Goal: Task Accomplishment & Management: Manage account settings

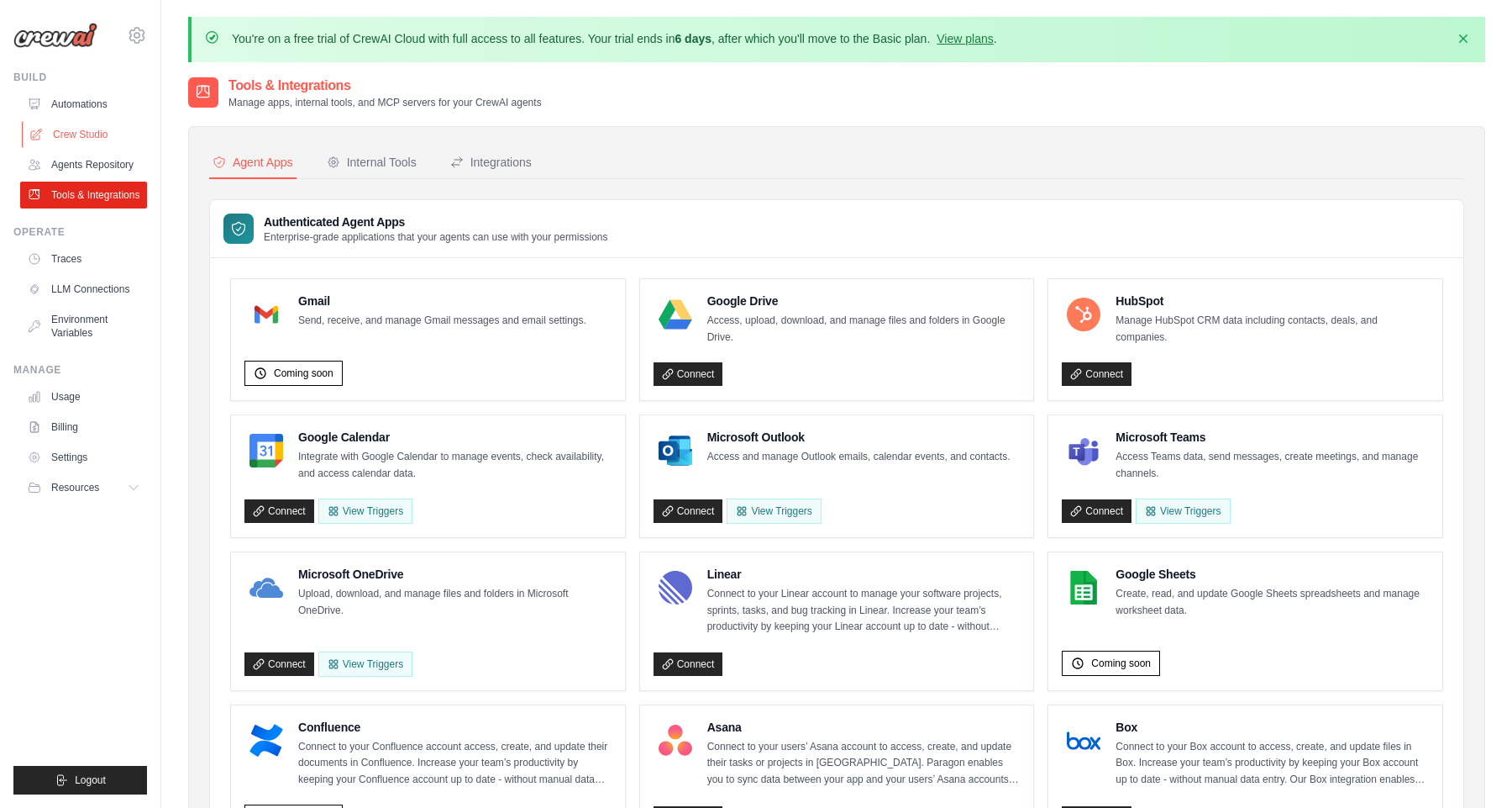
click at [82, 127] on link "Crew Studio" at bounding box center [86, 135] width 127 height 27
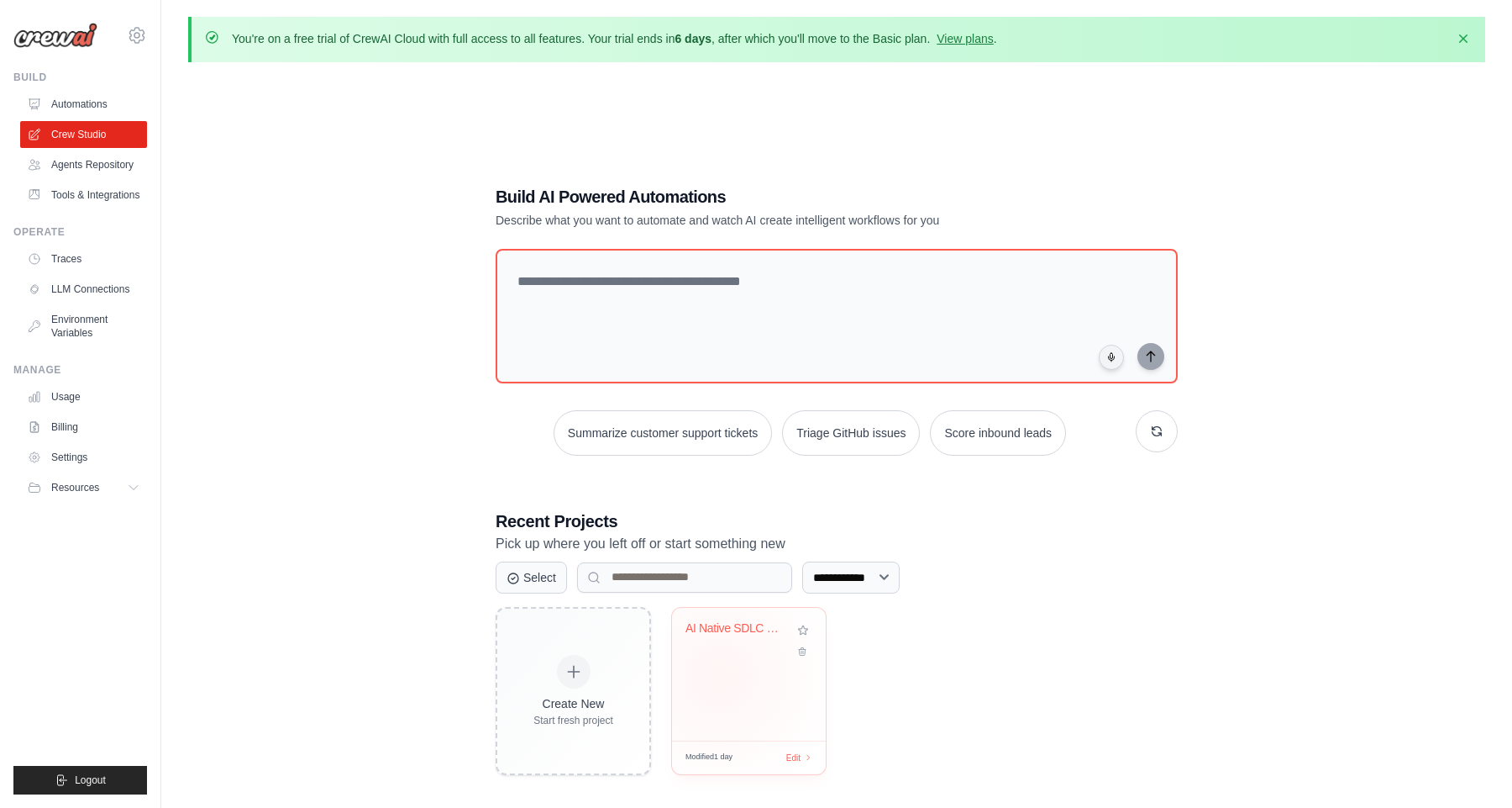
click at [720, 675] on div "AI Native SDLC - Engineering Team F..." at bounding box center [748, 674] width 154 height 132
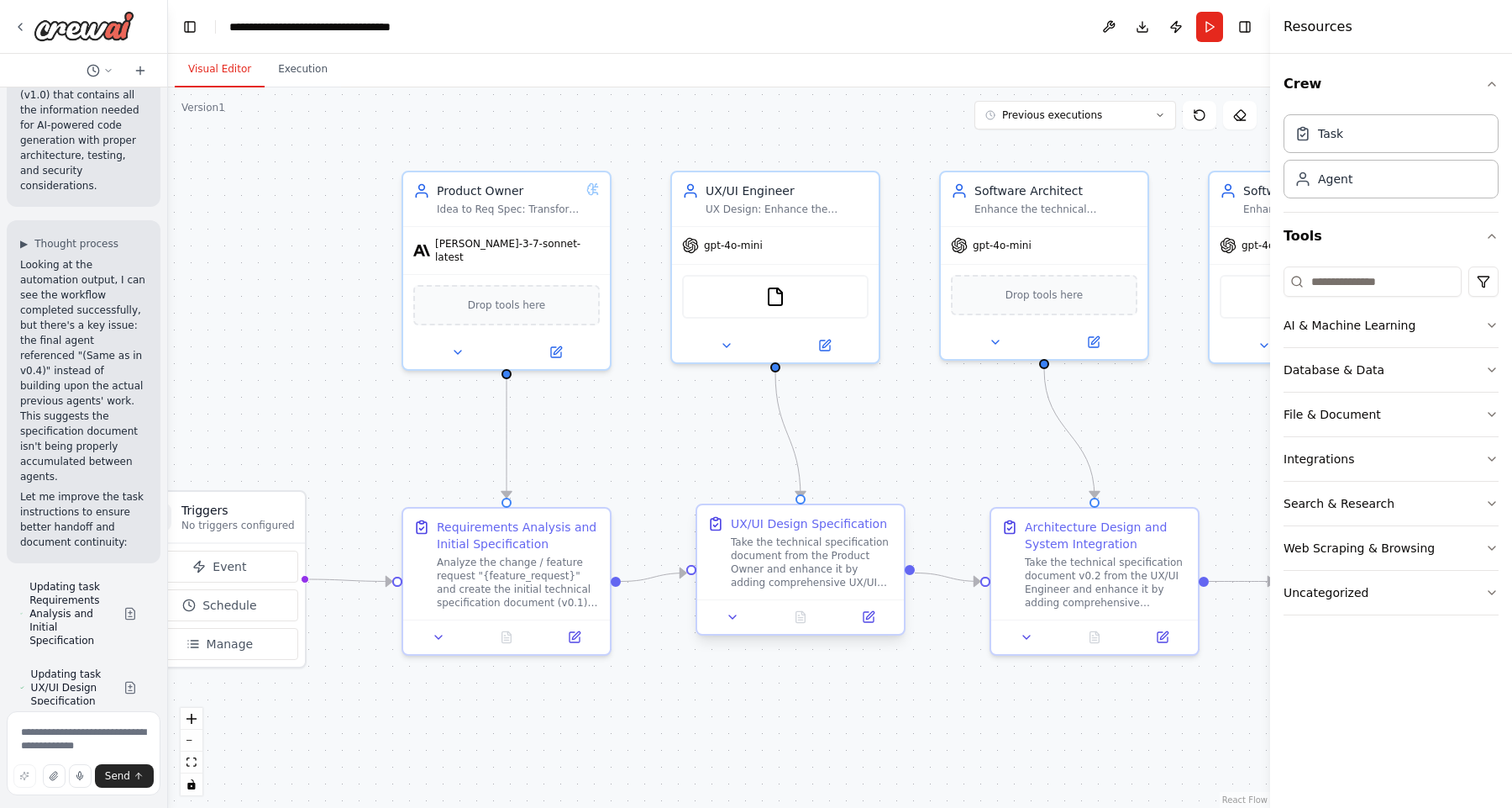
drag, startPoint x: 1081, startPoint y: 466, endPoint x: 772, endPoint y: 552, distance: 320.7
click at [979, 465] on div ".deletable-edge-delete-btn { width: 20px; height: 20px; border: 0px solid #ffff…" at bounding box center [719, 447] width 1102 height 721
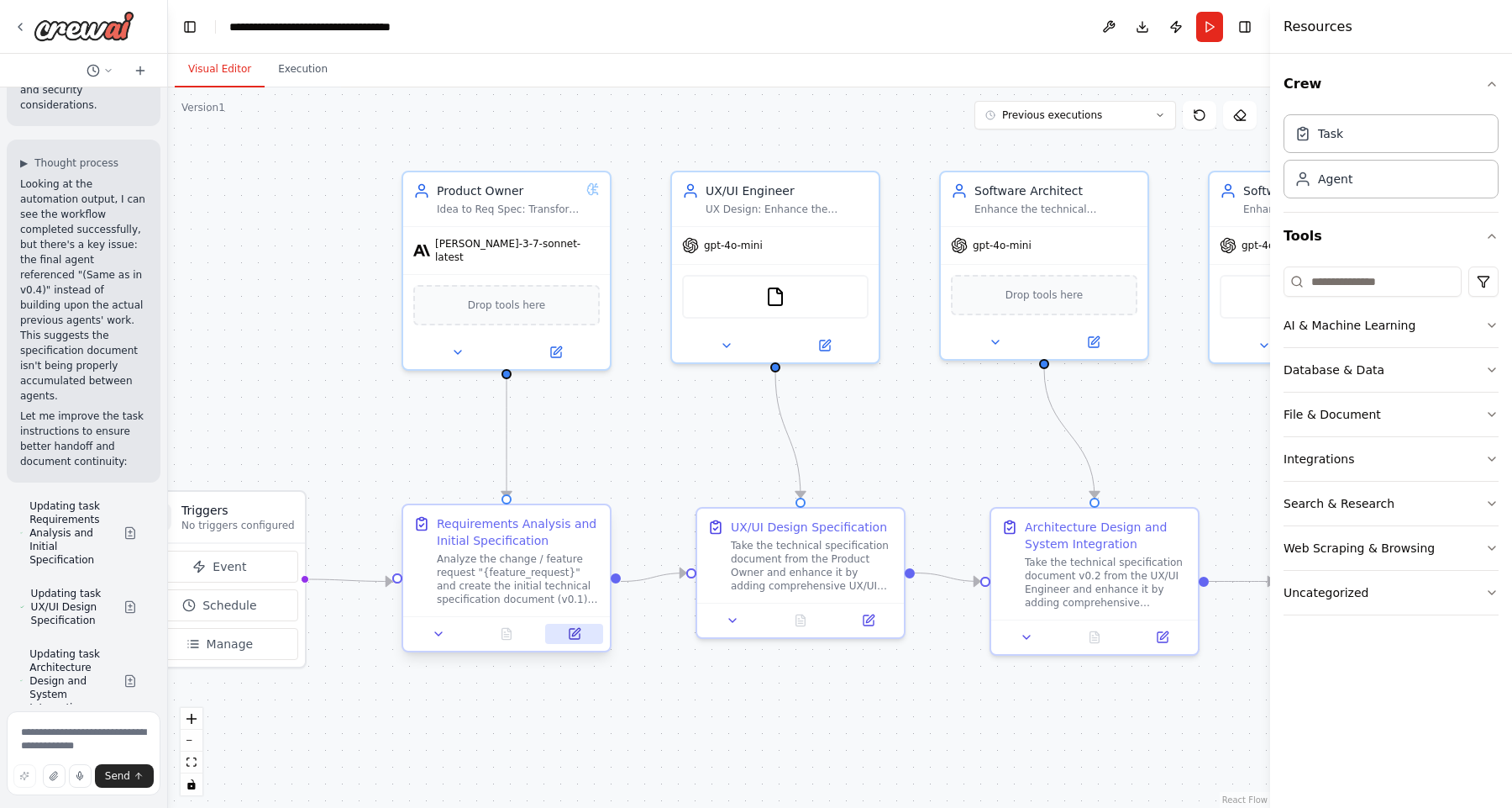
scroll to position [10512, 0]
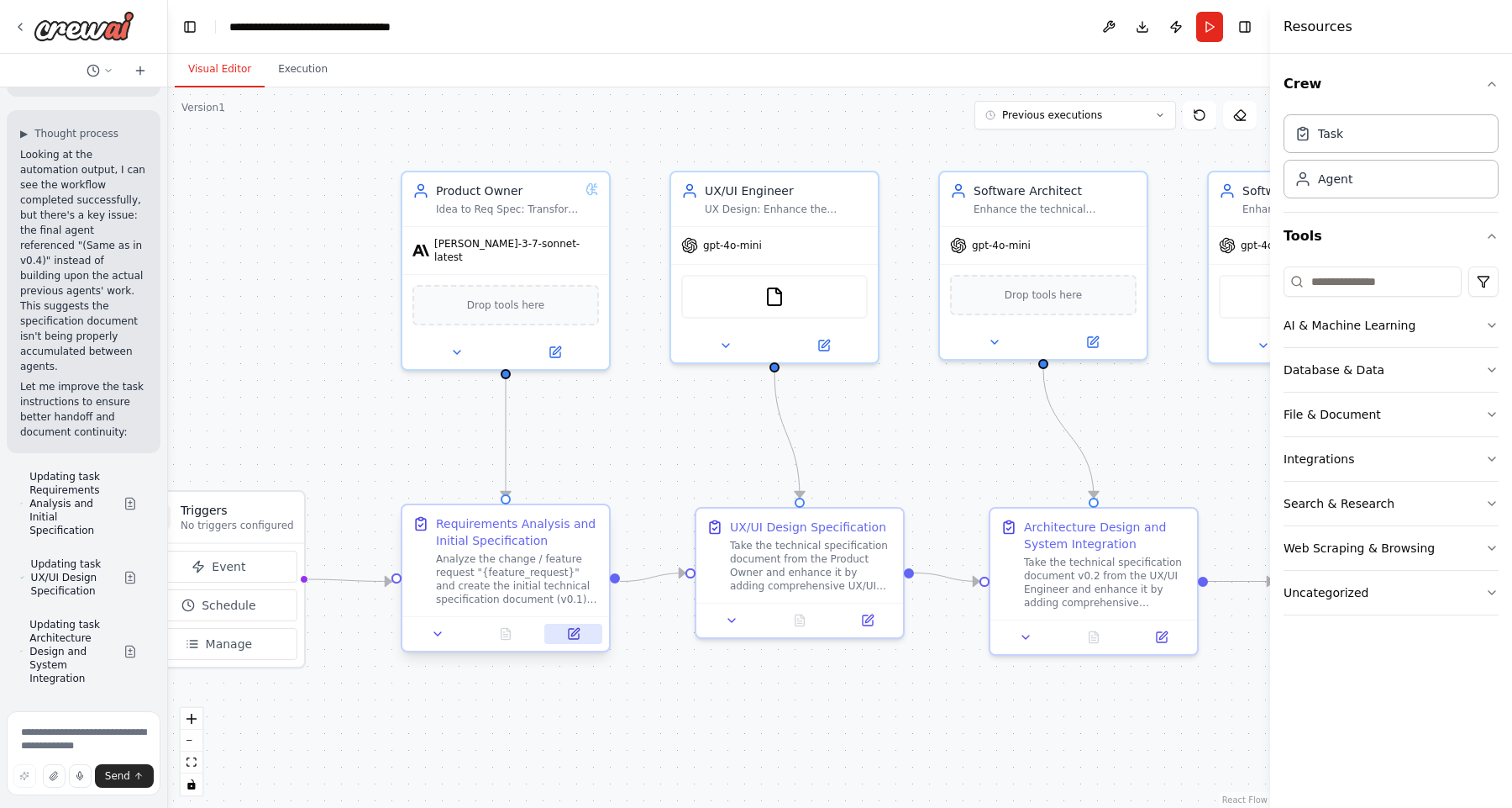
click at [572, 639] on icon at bounding box center [574, 634] width 10 height 10
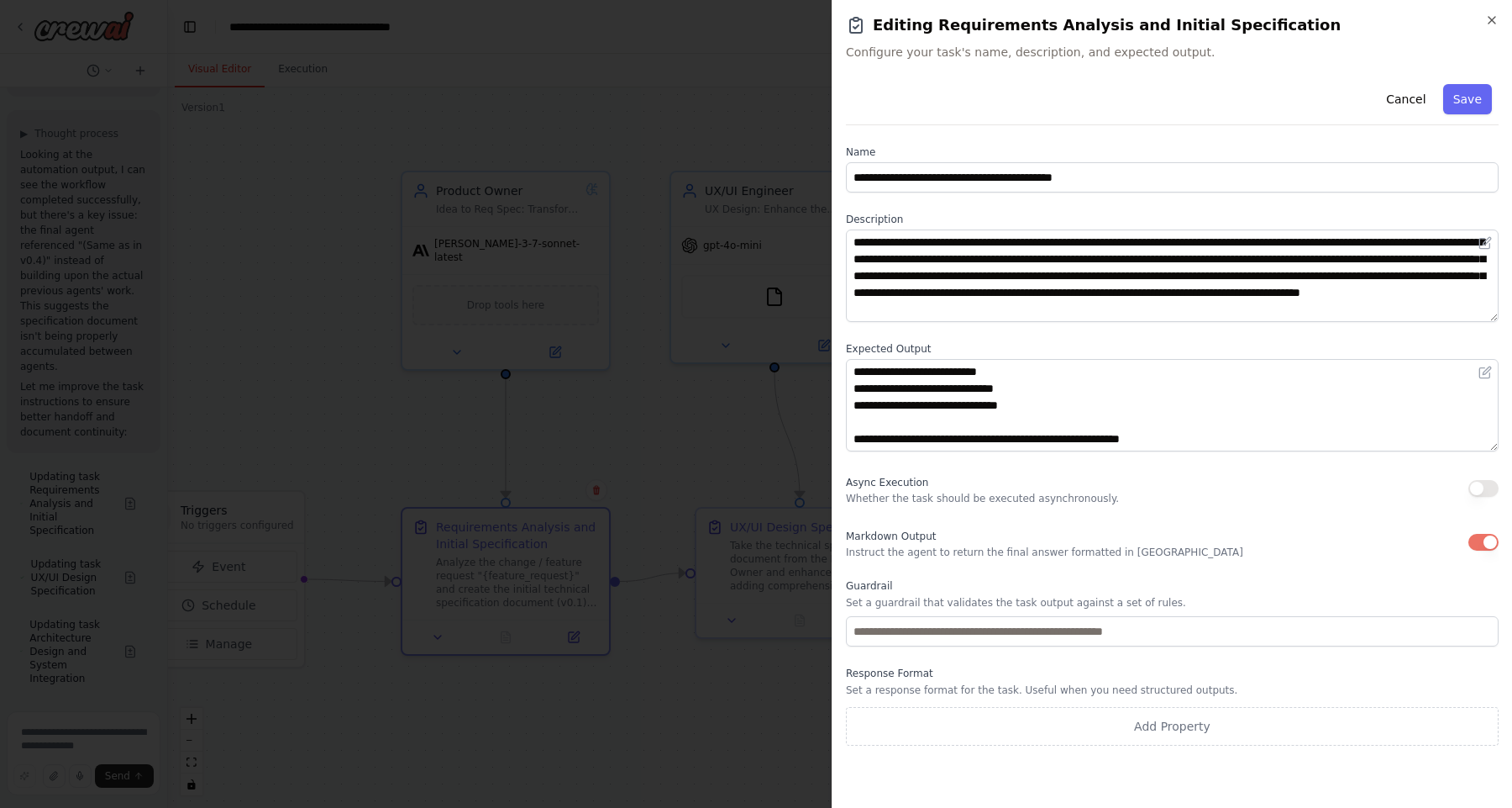
scroll to position [0, 0]
click at [1497, 23] on icon "button" at bounding box center [1492, 20] width 14 height 14
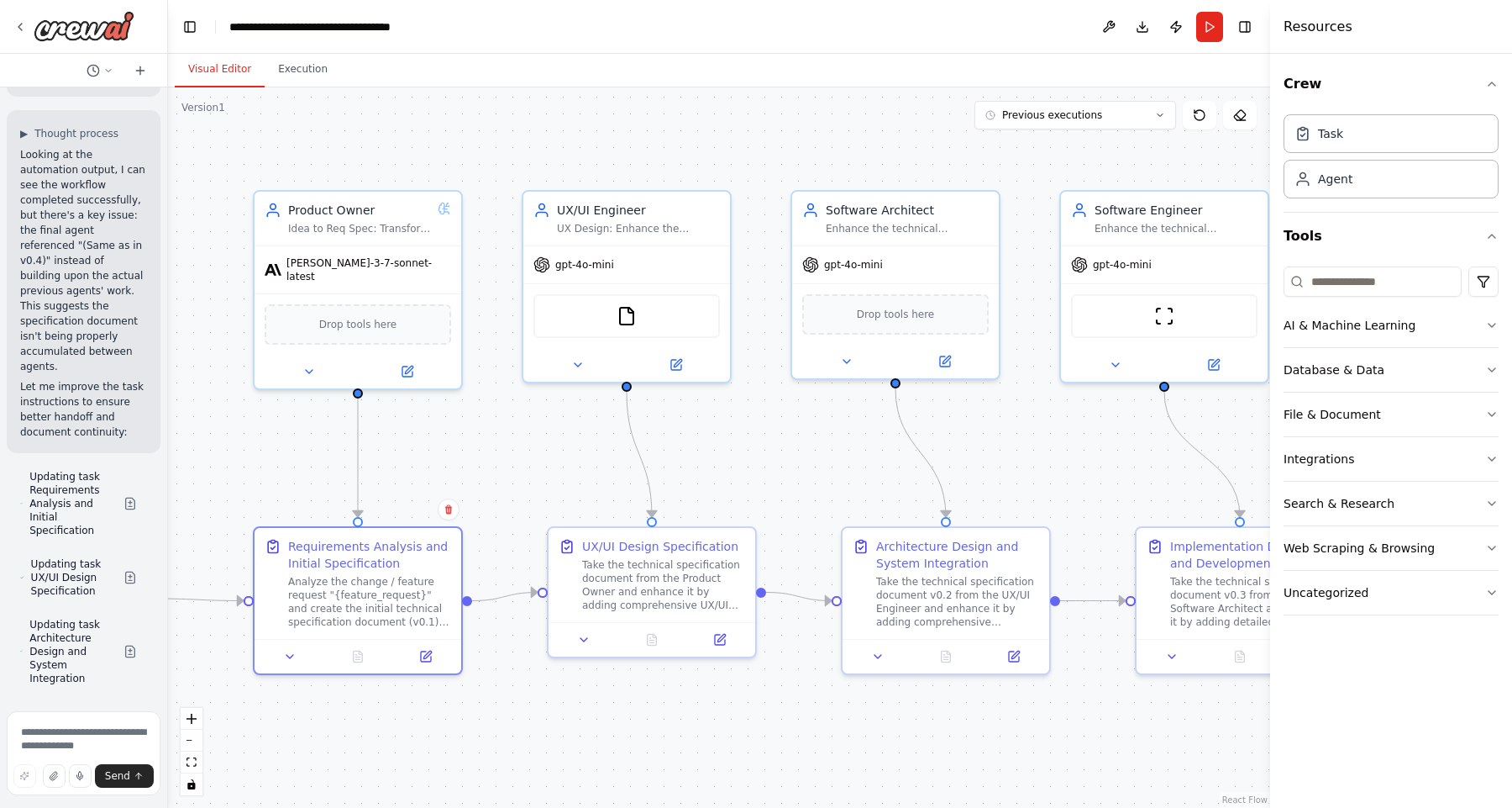
drag, startPoint x: 324, startPoint y: 333, endPoint x: 170, endPoint y: 349, distance: 154.8
click at [170, 349] on div ".deletable-edge-delete-btn { width: 20px; height: 20px; border: 0px solid #ffff…" at bounding box center [719, 447] width 1102 height 721
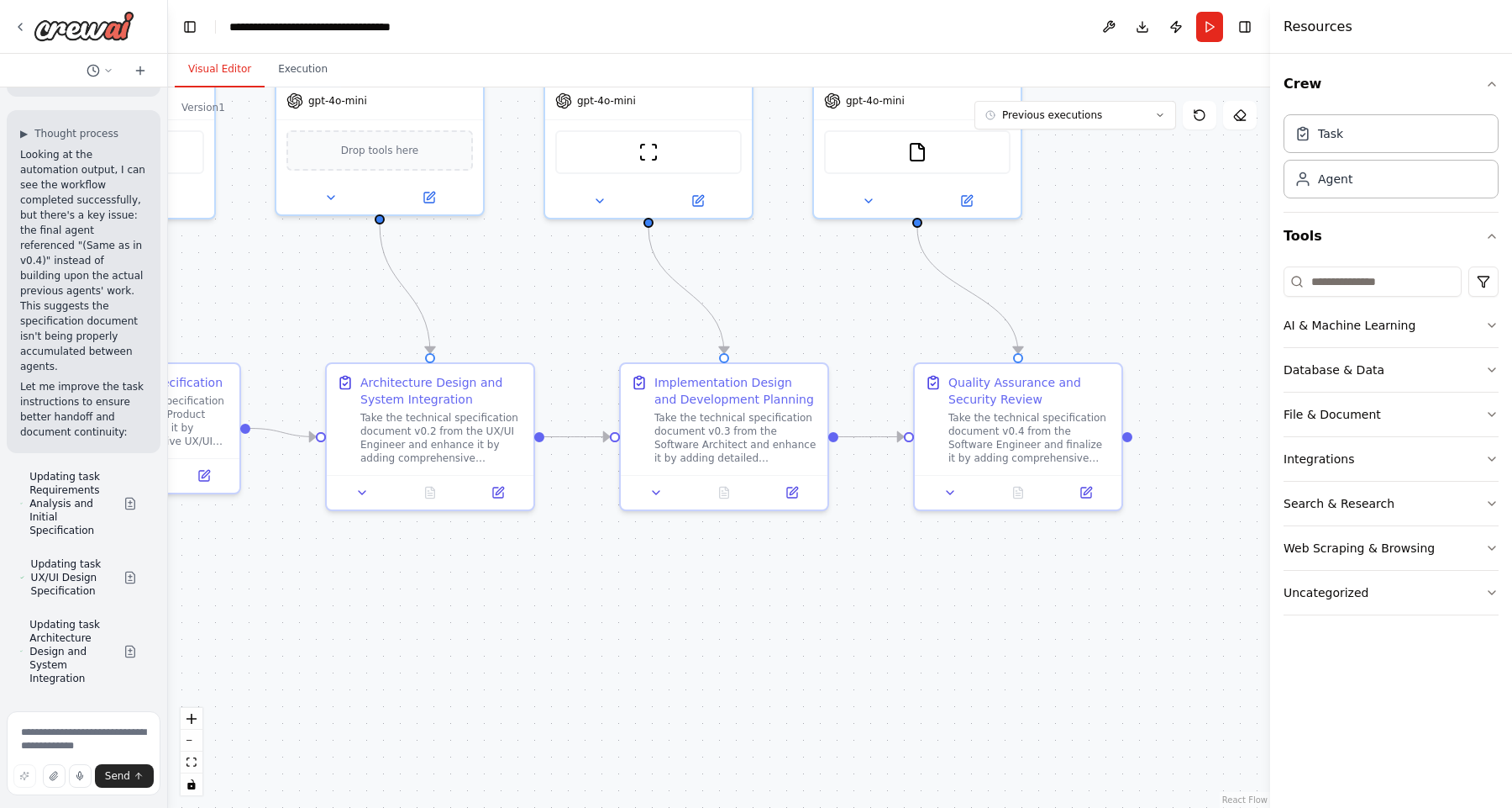
drag, startPoint x: 1044, startPoint y: 459, endPoint x: 473, endPoint y: 313, distance: 589.4
click at [475, 310] on div ".deletable-edge-delete-btn { width: 20px; height: 20px; border: 0px solid #ffff…" at bounding box center [719, 447] width 1102 height 721
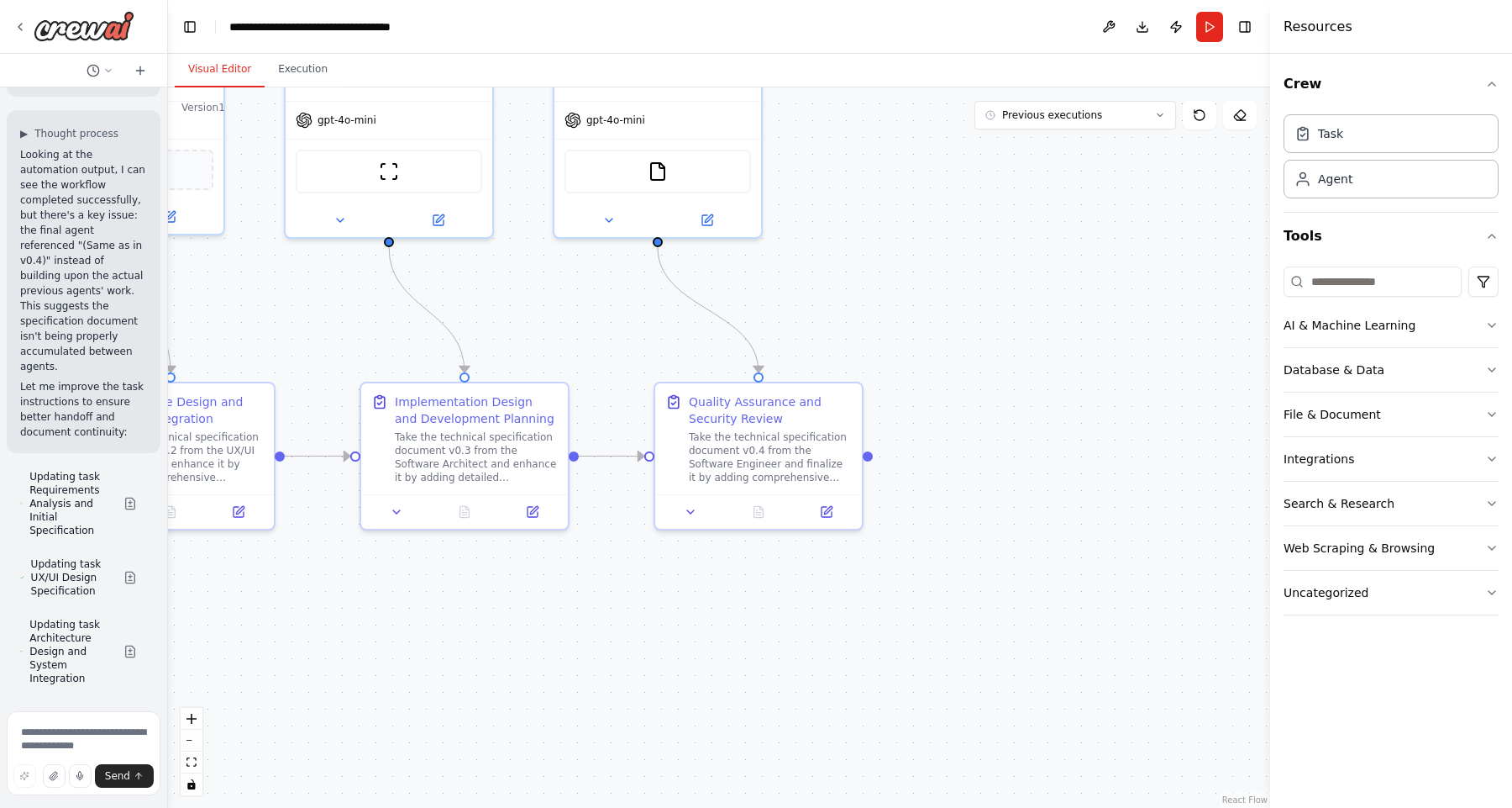
drag, startPoint x: 1089, startPoint y: 345, endPoint x: 832, endPoint y: 378, distance: 259.1
click at [851, 359] on div ".deletable-edge-delete-btn { width: 20px; height: 20px; border: 0px solid #ffff…" at bounding box center [719, 447] width 1102 height 721
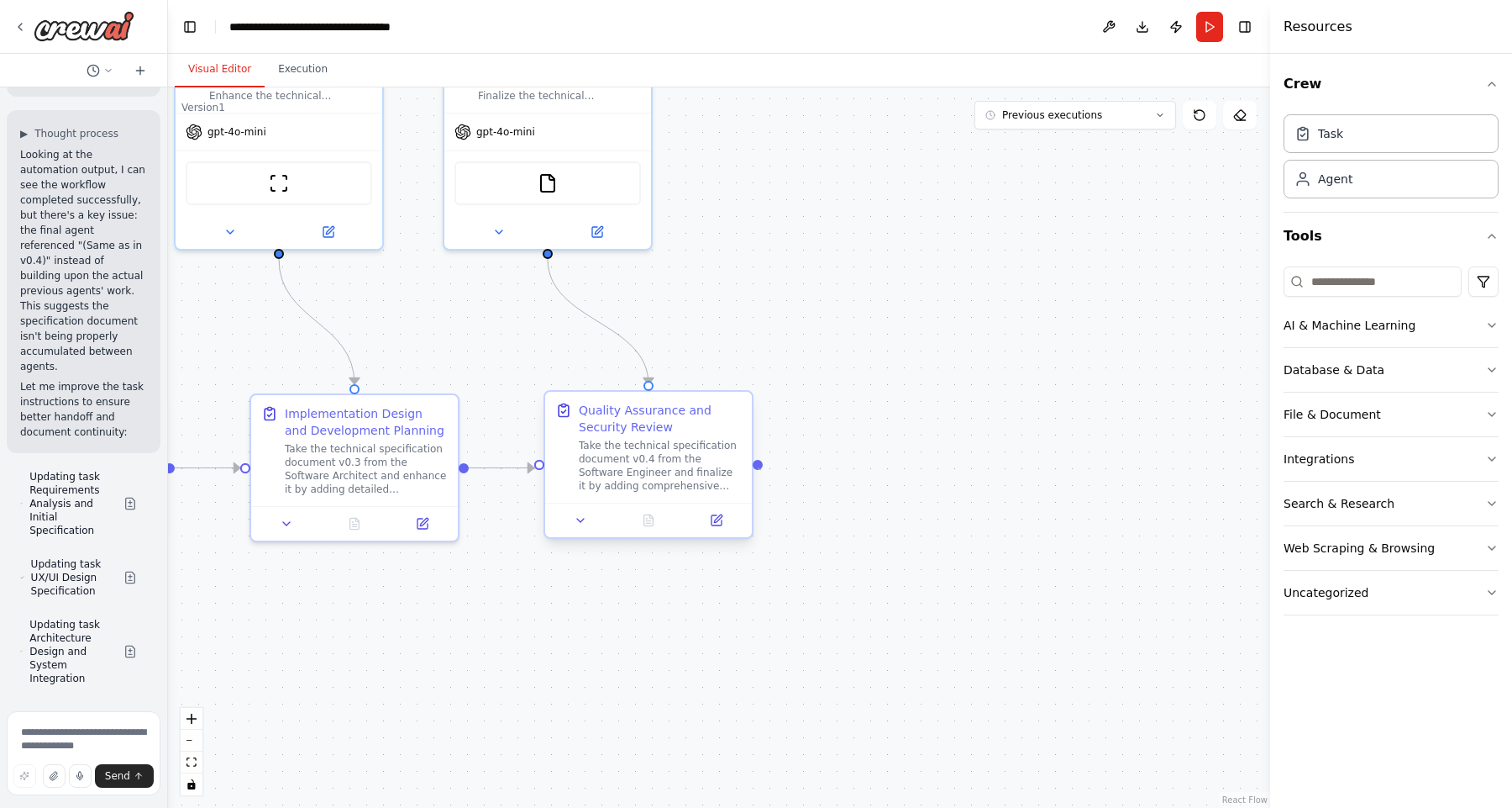
click at [761, 470] on div ".deletable-edge-delete-btn { width: 20px; height: 20px; border: 0px solid #ffff…" at bounding box center [719, 447] width 1102 height 721
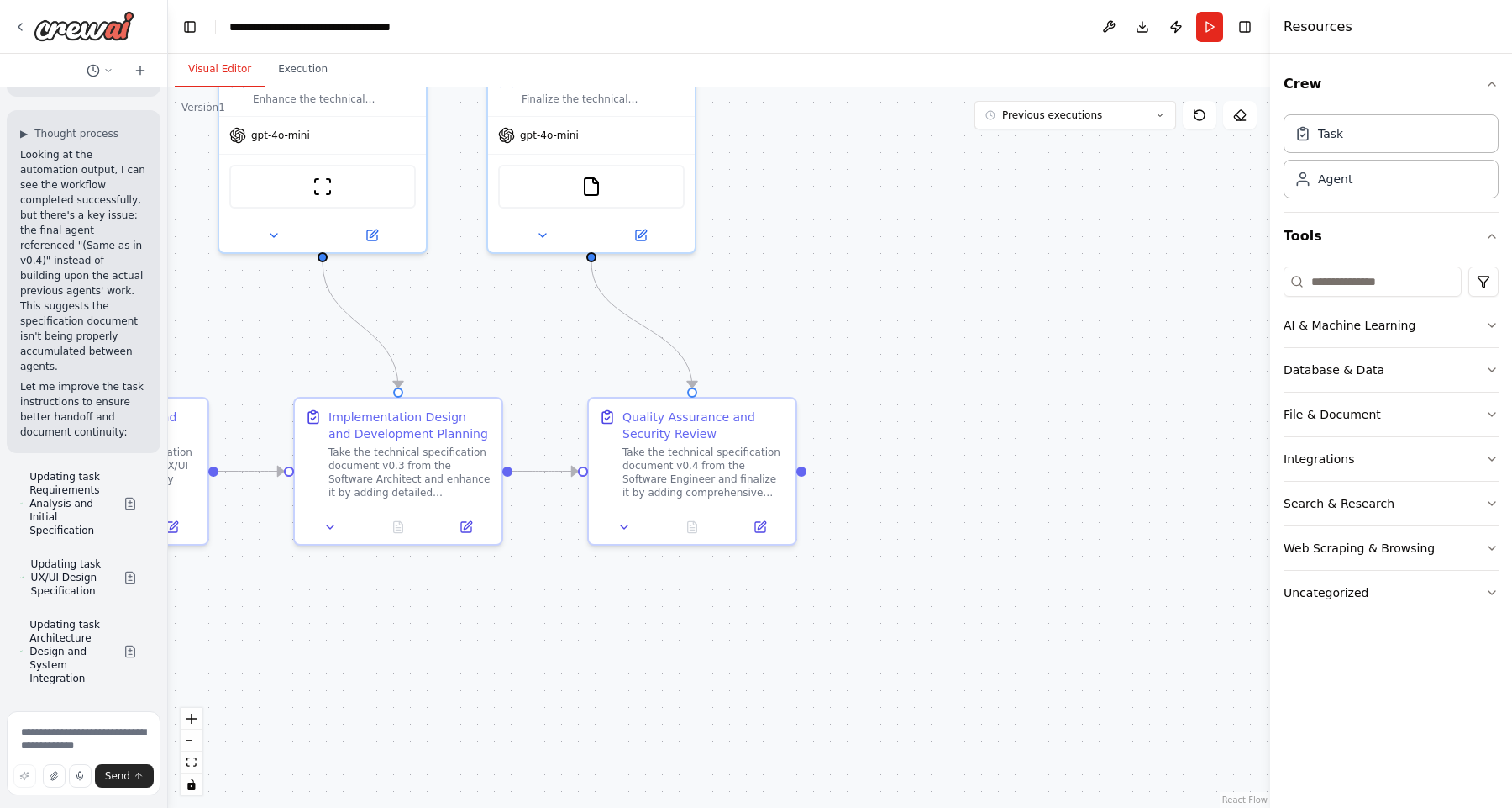
drag, startPoint x: 767, startPoint y: 469, endPoint x: 832, endPoint y: 471, distance: 65.0
click at [802, 474] on div ".deletable-edge-delete-btn { width: 20px; height: 20px; border: 0px solid #ffff…" at bounding box center [719, 447] width 1102 height 721
click at [800, 474] on div ".deletable-edge-delete-btn { width: 20px; height: 20px; border: 0px solid #ffff…" at bounding box center [719, 447] width 1102 height 721
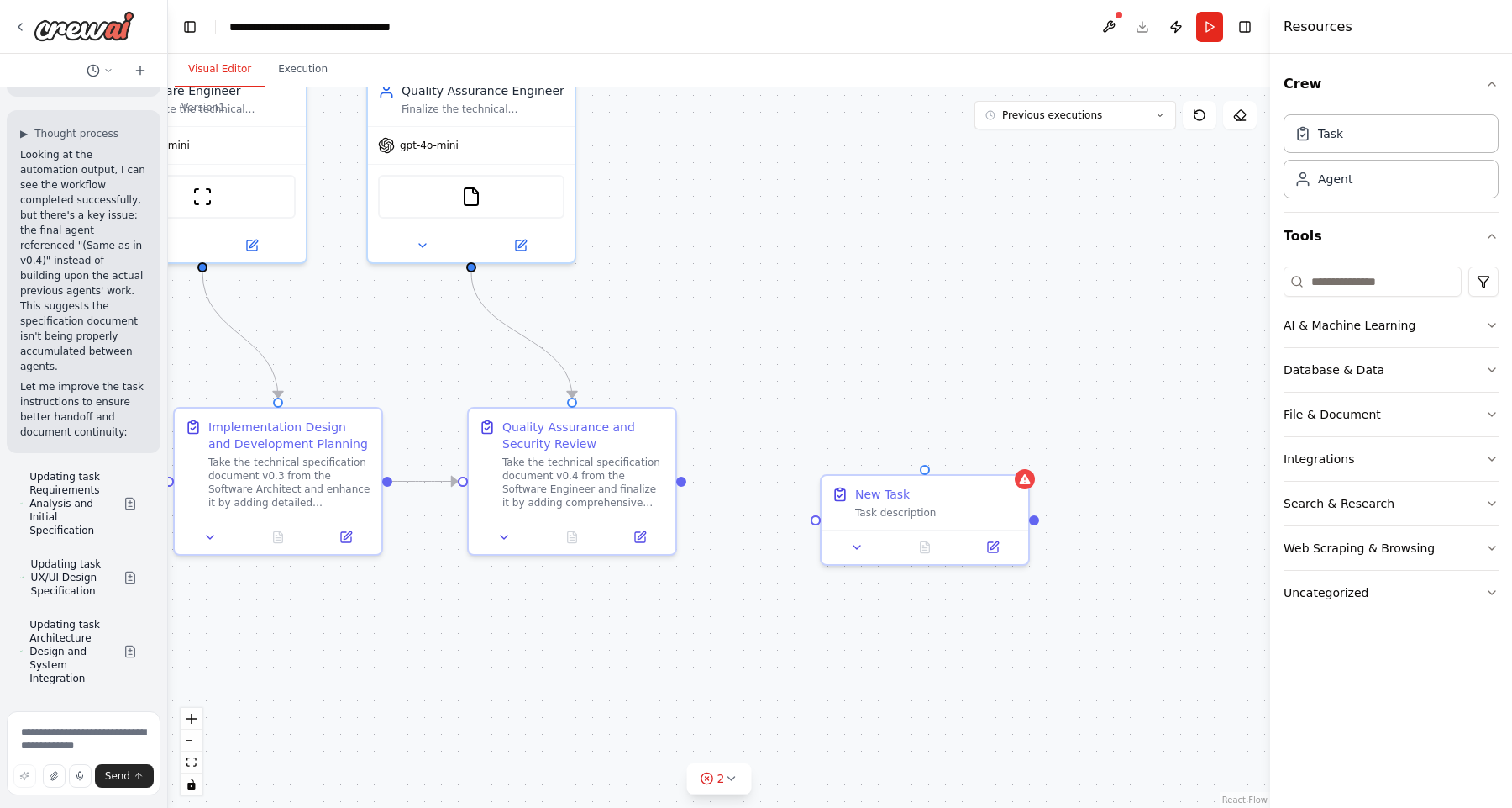
drag, startPoint x: 806, startPoint y: 474, endPoint x: 784, endPoint y: 502, distance: 35.6
click at [688, 484] on div ".deletable-edge-delete-btn { width: 20px; height: 20px; border: 0px solid #ffff…" at bounding box center [719, 447] width 1102 height 721
drag, startPoint x: 961, startPoint y: 492, endPoint x: 900, endPoint y: 443, distance: 78.2
click at [901, 443] on div "New Task Task description" at bounding box center [876, 431] width 207 height 53
drag, startPoint x: 680, startPoint y: 479, endPoint x: 783, endPoint y: 457, distance: 105.3
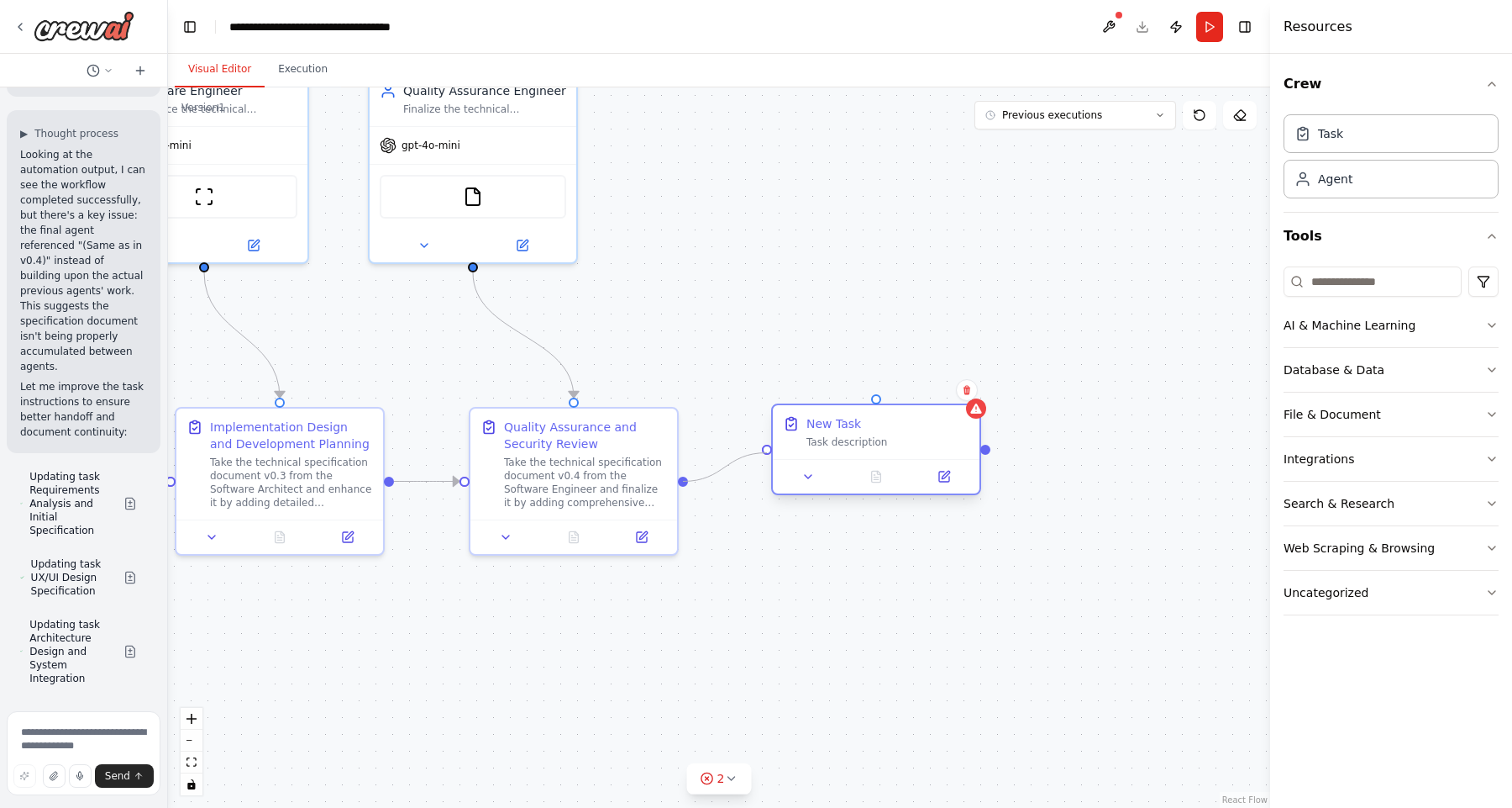
drag, startPoint x: 692, startPoint y: 478, endPoint x: 988, endPoint y: 458, distance: 296.7
click at [988, 458] on div ".deletable-edge-delete-btn { width: 20px; height: 20px; border: 0px solid #ffff…" at bounding box center [719, 447] width 1102 height 721
click at [978, 407] on icon at bounding box center [976, 408] width 11 height 10
click at [871, 466] on div at bounding box center [876, 476] width 207 height 35
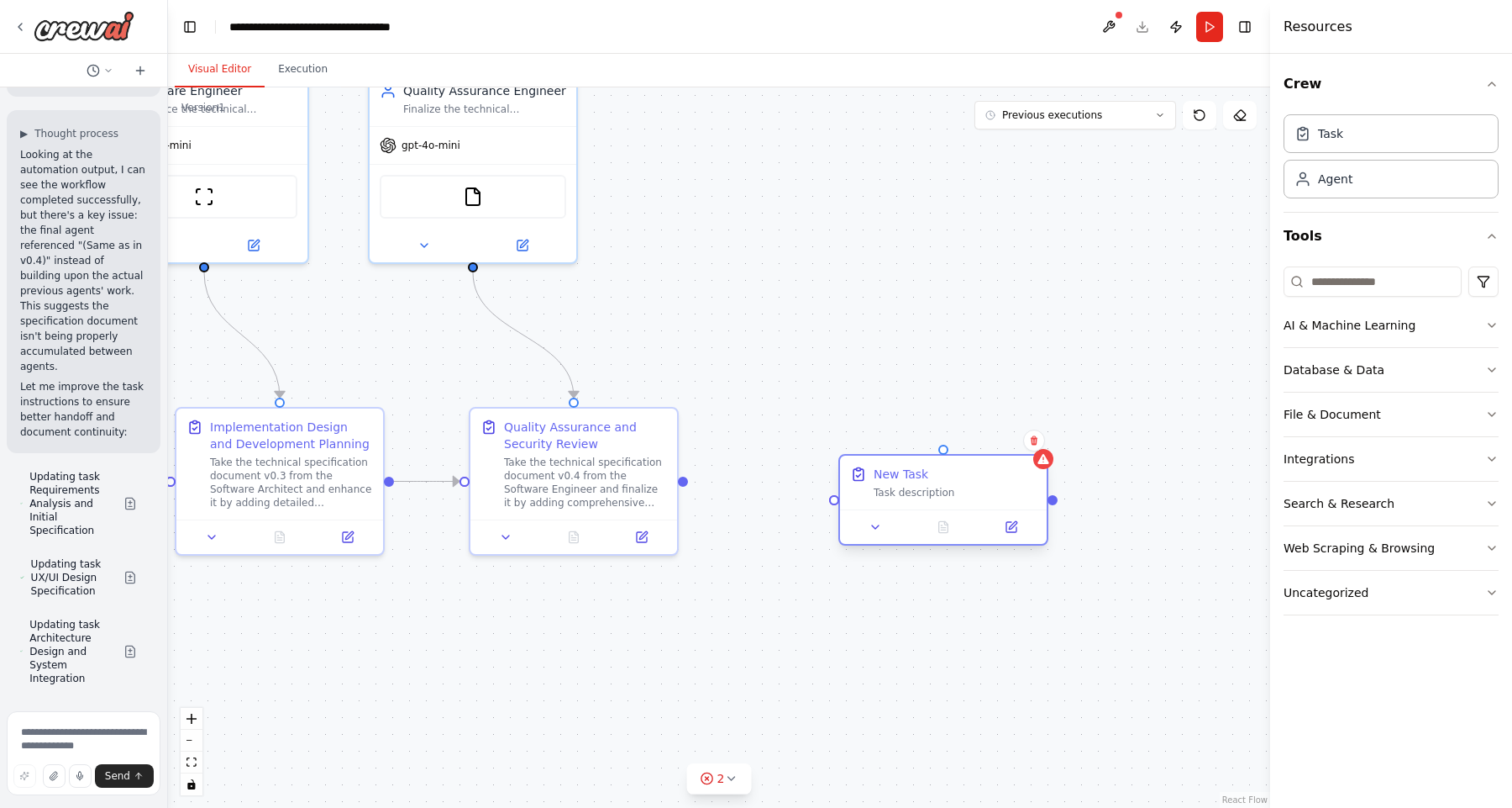
drag, startPoint x: 937, startPoint y: 509, endPoint x: 921, endPoint y: 508, distance: 16.0
click at [936, 509] on div at bounding box center [944, 526] width 207 height 35
click at [826, 396] on div ".deletable-edge-delete-btn { width: 20px; height: 20px; border: 0px solid #ffff…" at bounding box center [719, 447] width 1102 height 721
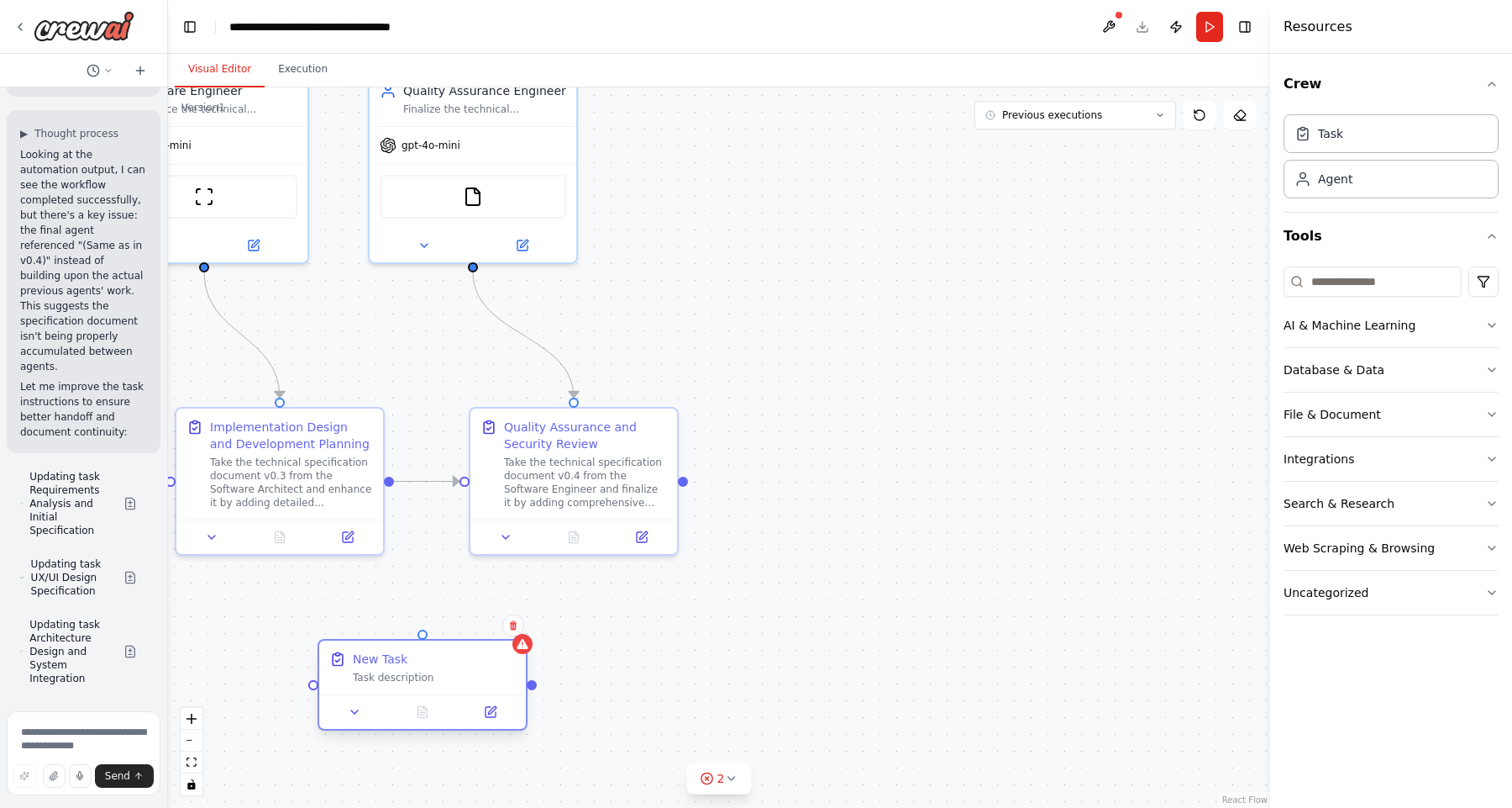
drag, startPoint x: 959, startPoint y: 484, endPoint x: 496, endPoint y: 647, distance: 490.9
click at [417, 666] on div "New Task Task description" at bounding box center [434, 667] width 163 height 34
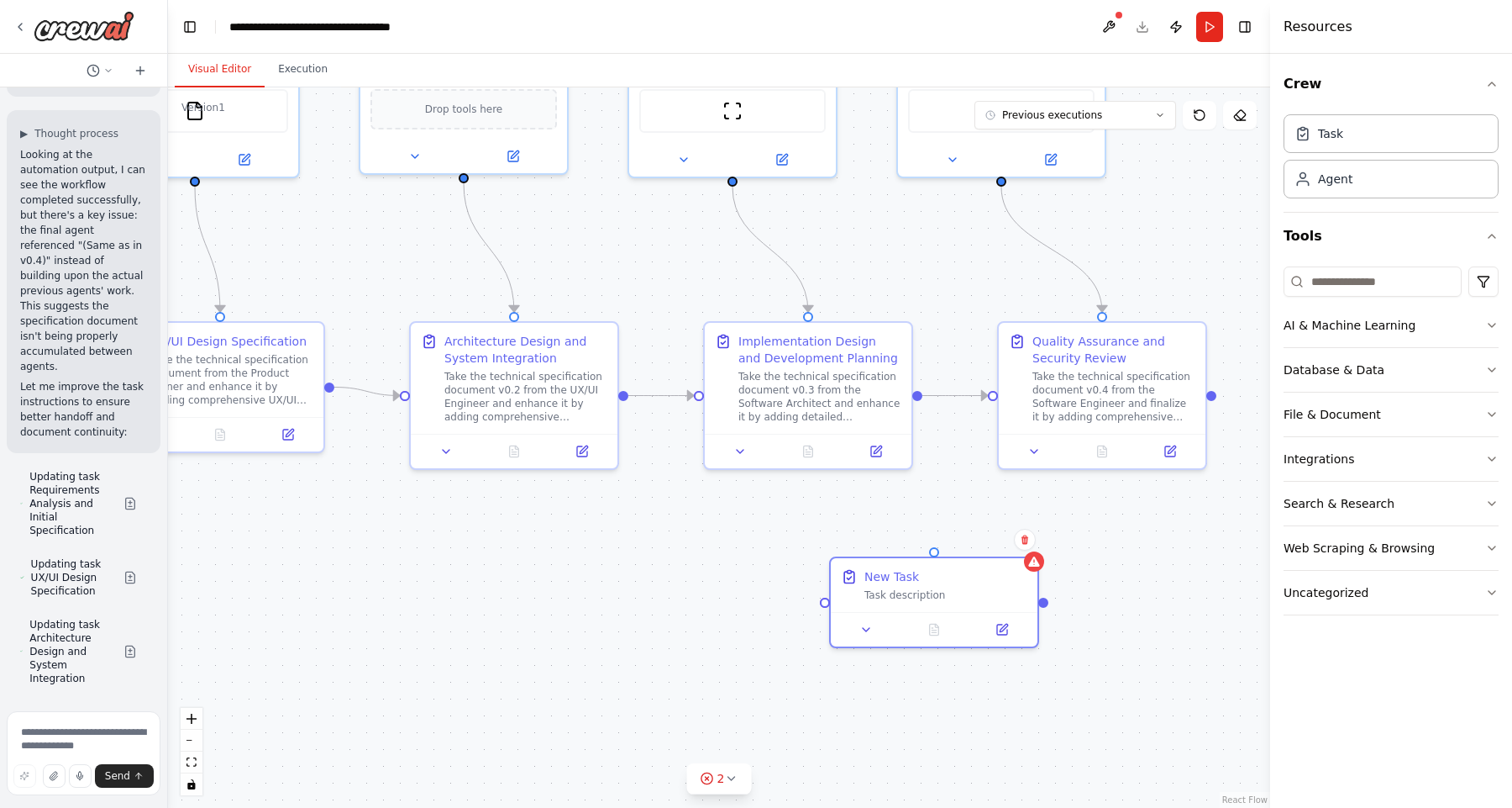
drag, startPoint x: 768, startPoint y: 608, endPoint x: 1201, endPoint y: 581, distance: 433.8
click at [1247, 541] on div ".deletable-edge-delete-btn { width: 20px; height: 20px; border: 0px solid #ffff…" at bounding box center [719, 447] width 1102 height 721
drag, startPoint x: 897, startPoint y: 581, endPoint x: 1163, endPoint y: 222, distance: 446.8
click at [1169, 196] on div "New Task" at bounding box center [1175, 188] width 54 height 17
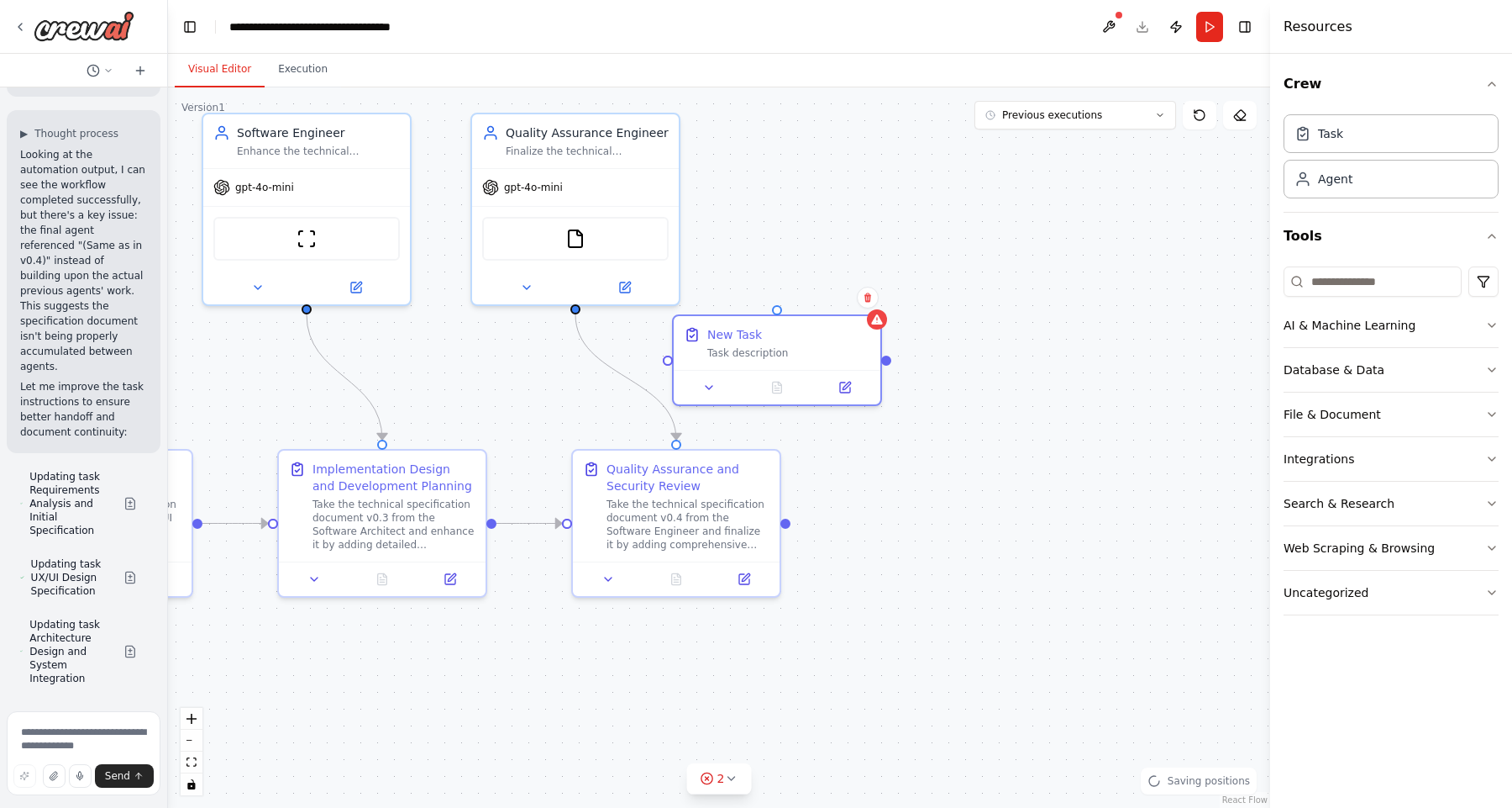
drag, startPoint x: 1089, startPoint y: 340, endPoint x: 807, endPoint y: 433, distance: 296.9
click at [807, 433] on div ".deletable-edge-delete-btn { width: 20px; height: 20px; border: 0px solid #ffff…" at bounding box center [719, 447] width 1102 height 721
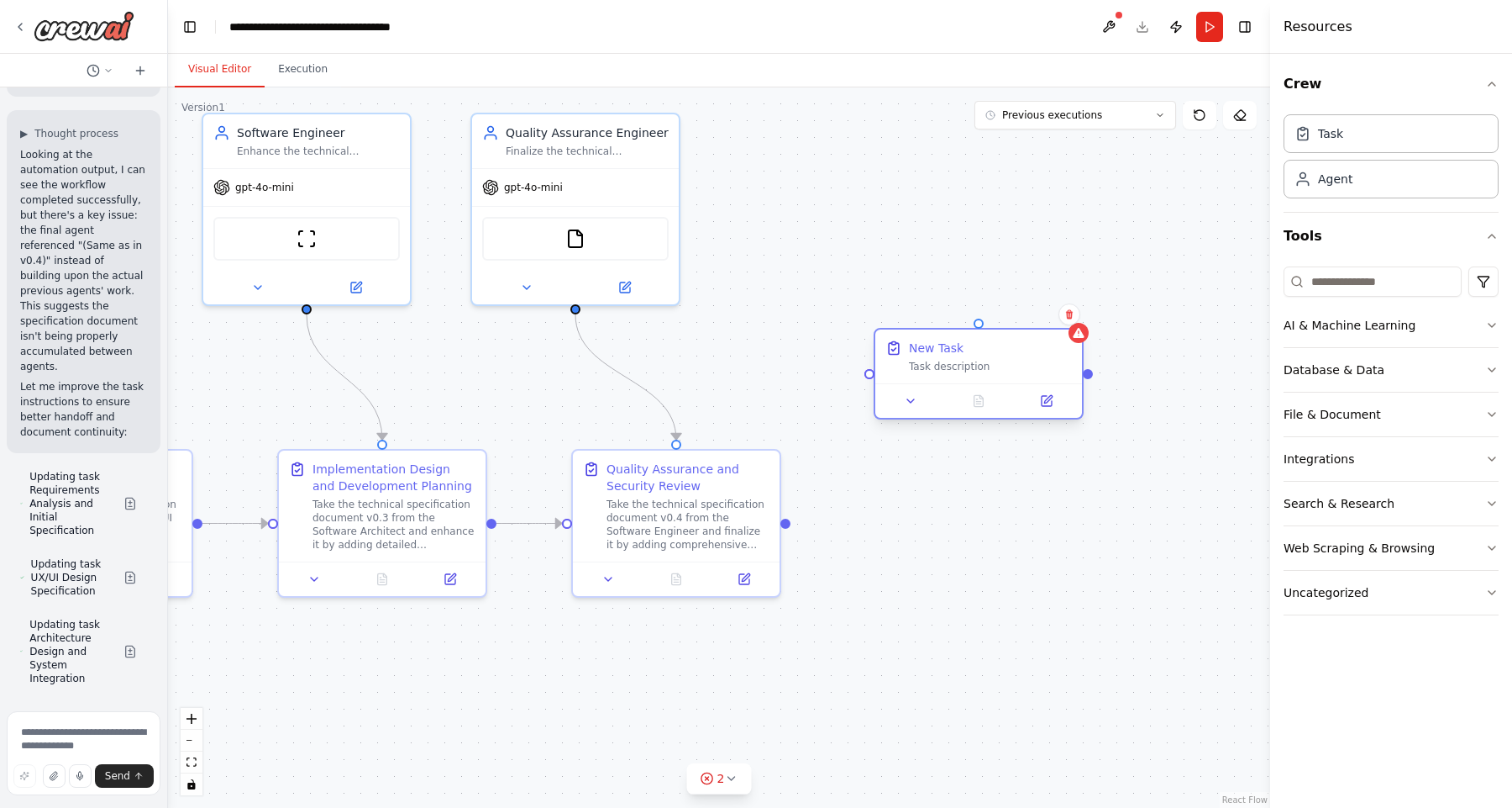
drag, startPoint x: 844, startPoint y: 339, endPoint x: 966, endPoint y: 393, distance: 133.4
click at [981, 373] on div "New Task Task description" at bounding box center [990, 356] width 163 height 34
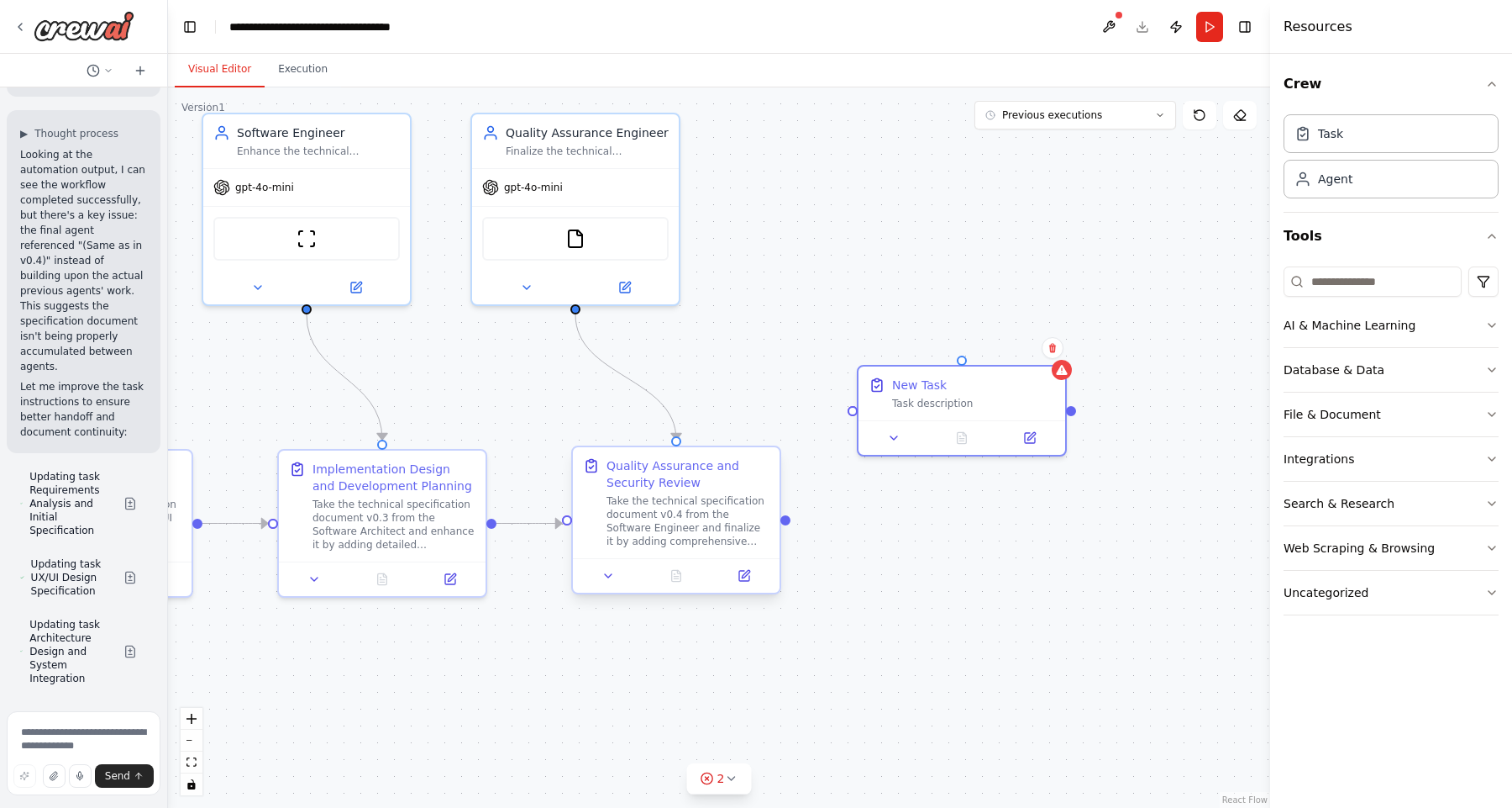
click at [665, 519] on div "Take the technical specification document v0.4 from the Software Engineer and f…" at bounding box center [688, 520] width 163 height 53
click at [989, 384] on div "New Task" at bounding box center [974, 382] width 163 height 17
click at [1054, 351] on icon at bounding box center [1054, 347] width 7 height 9
click at [1055, 342] on icon at bounding box center [1053, 347] width 10 height 10
click at [990, 350] on button "Confirm" at bounding box center [1005, 347] width 59 height 20
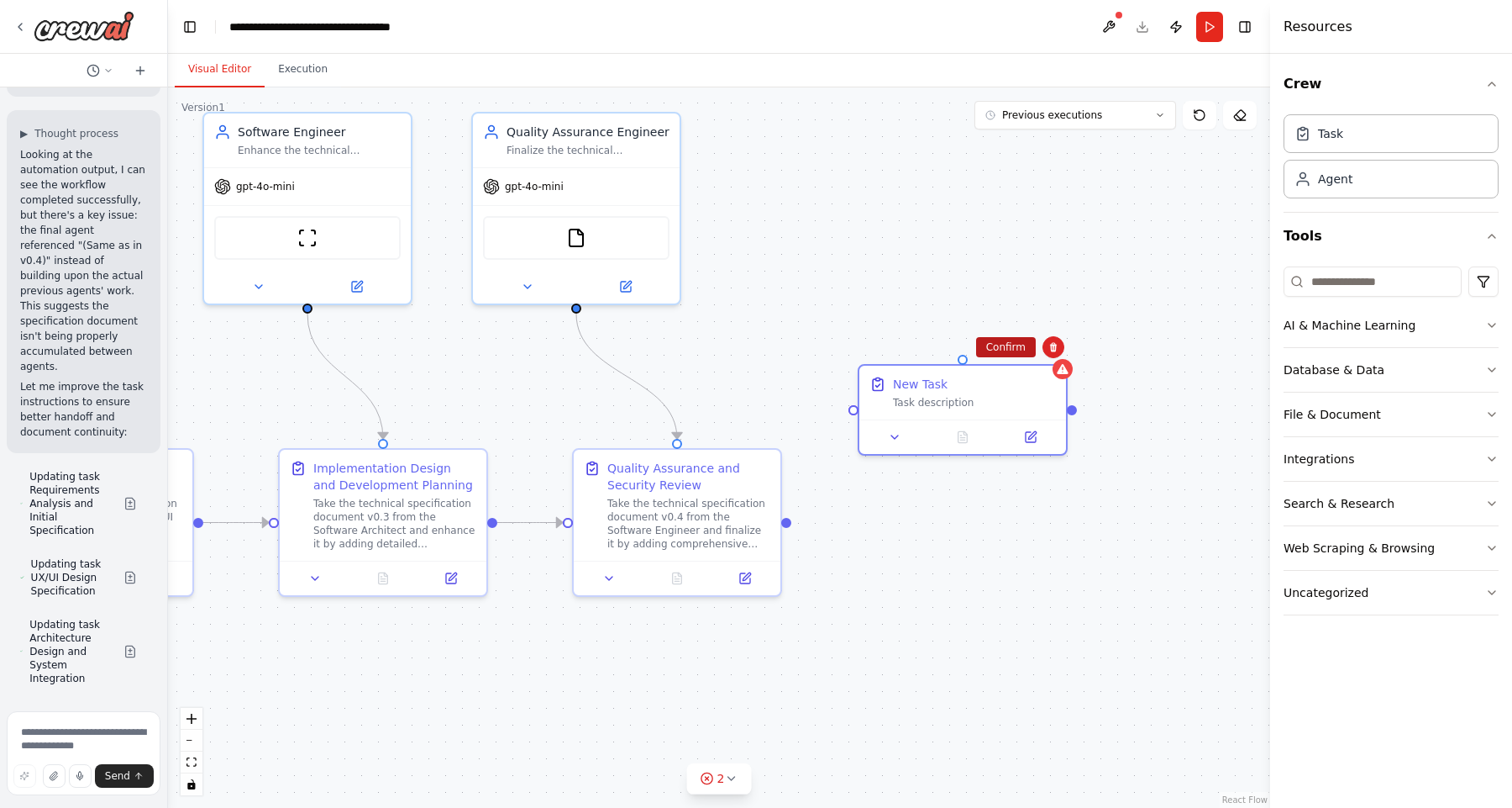
drag, startPoint x: 1009, startPoint y: 349, endPoint x: 993, endPoint y: 352, distance: 16.3
click at [1009, 348] on button "Confirm" at bounding box center [1006, 347] width 59 height 20
click at [1005, 351] on button "Confirm" at bounding box center [1006, 346] width 59 height 20
click at [1005, 350] on div ".deletable-edge-delete-btn { width: 20px; height: 20px; border: 0px solid #ffff…" at bounding box center [719, 447] width 1102 height 721
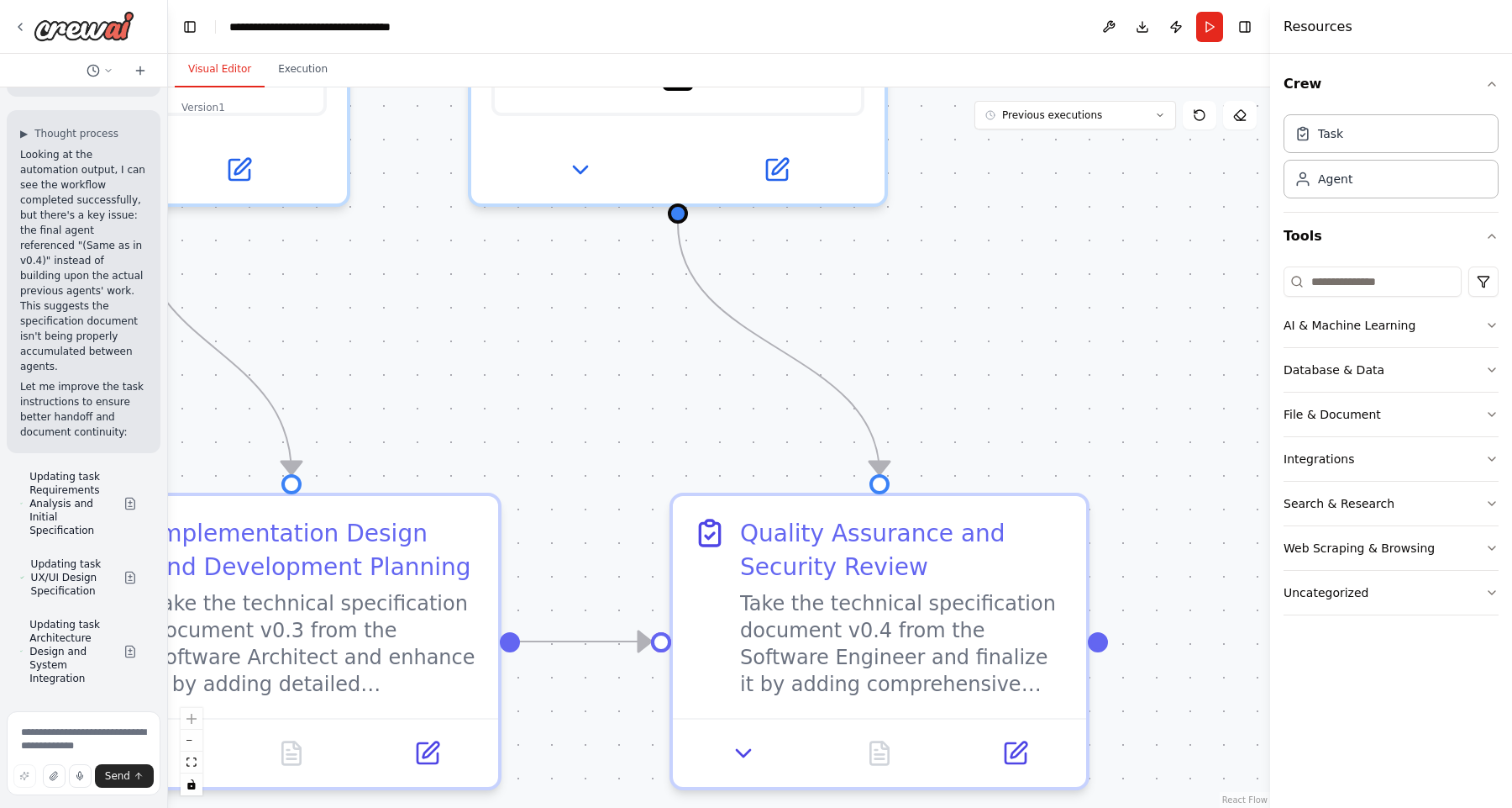
drag, startPoint x: 648, startPoint y: 415, endPoint x: 1001, endPoint y: 358, distance: 357.6
click at [1075, 362] on div ".deletable-edge-delete-btn { width: 20px; height: 20px; border: 0px solid #ffff…" at bounding box center [719, 447] width 1102 height 721
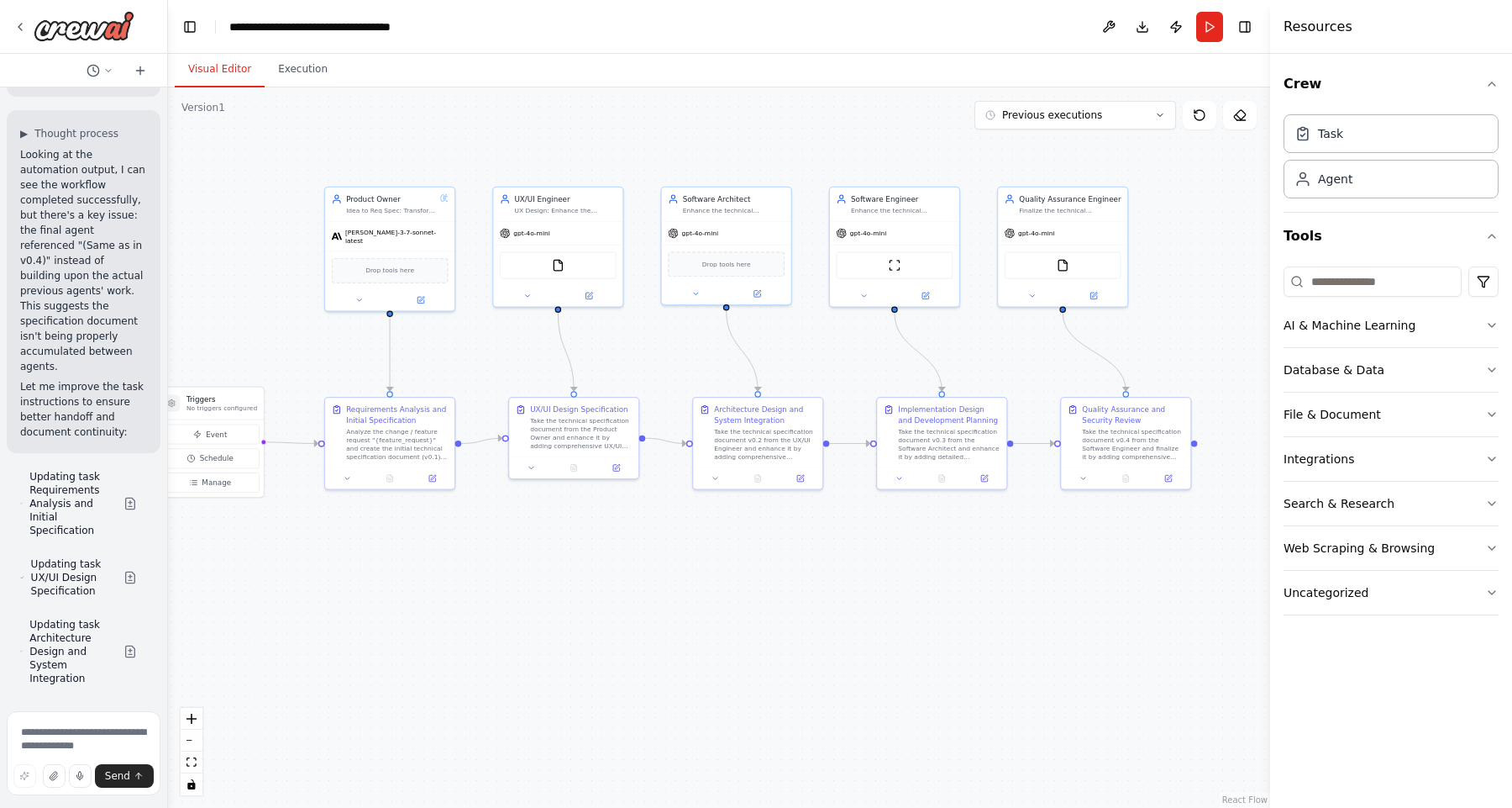
drag, startPoint x: 563, startPoint y: 553, endPoint x: 708, endPoint y: 562, distance: 145.3
click at [708, 562] on div ".deletable-edge-delete-btn { width: 20px; height: 20px; border: 0px solid #ffff…" at bounding box center [719, 447] width 1102 height 721
click at [16, 30] on icon at bounding box center [20, 27] width 14 height 14
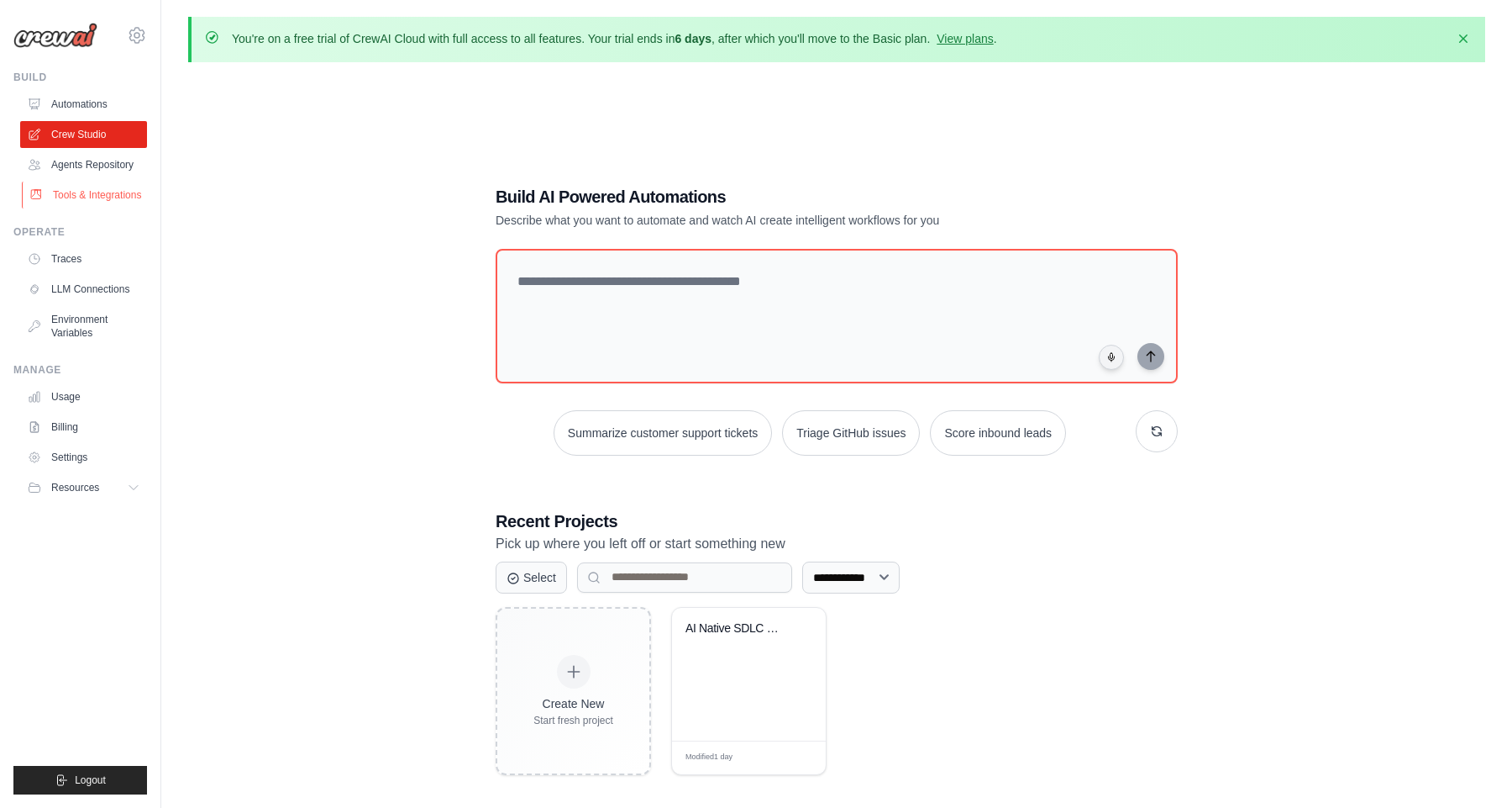
click at [97, 193] on link "Tools & Integrations" at bounding box center [86, 195] width 127 height 27
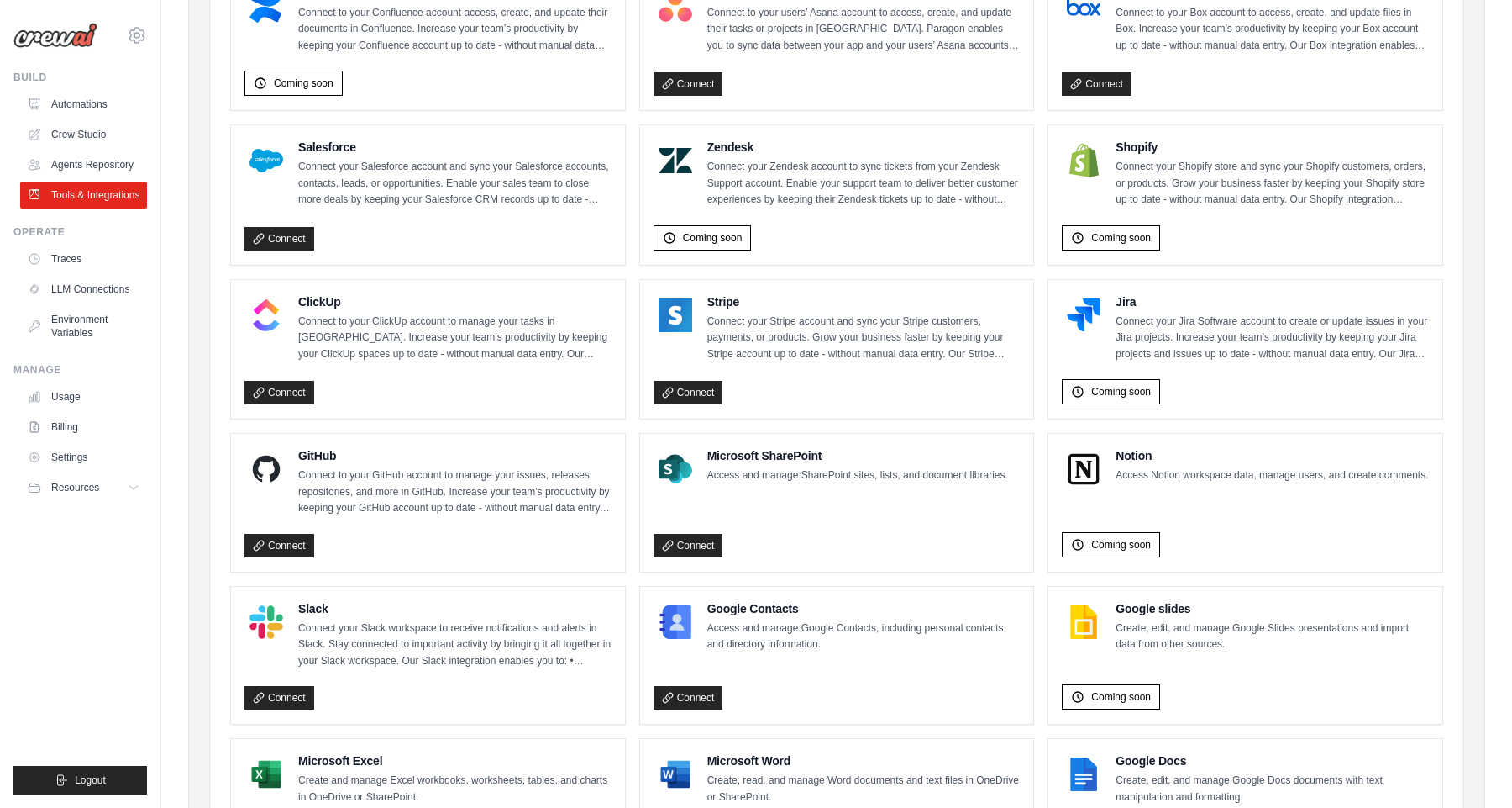
scroll to position [759, 0]
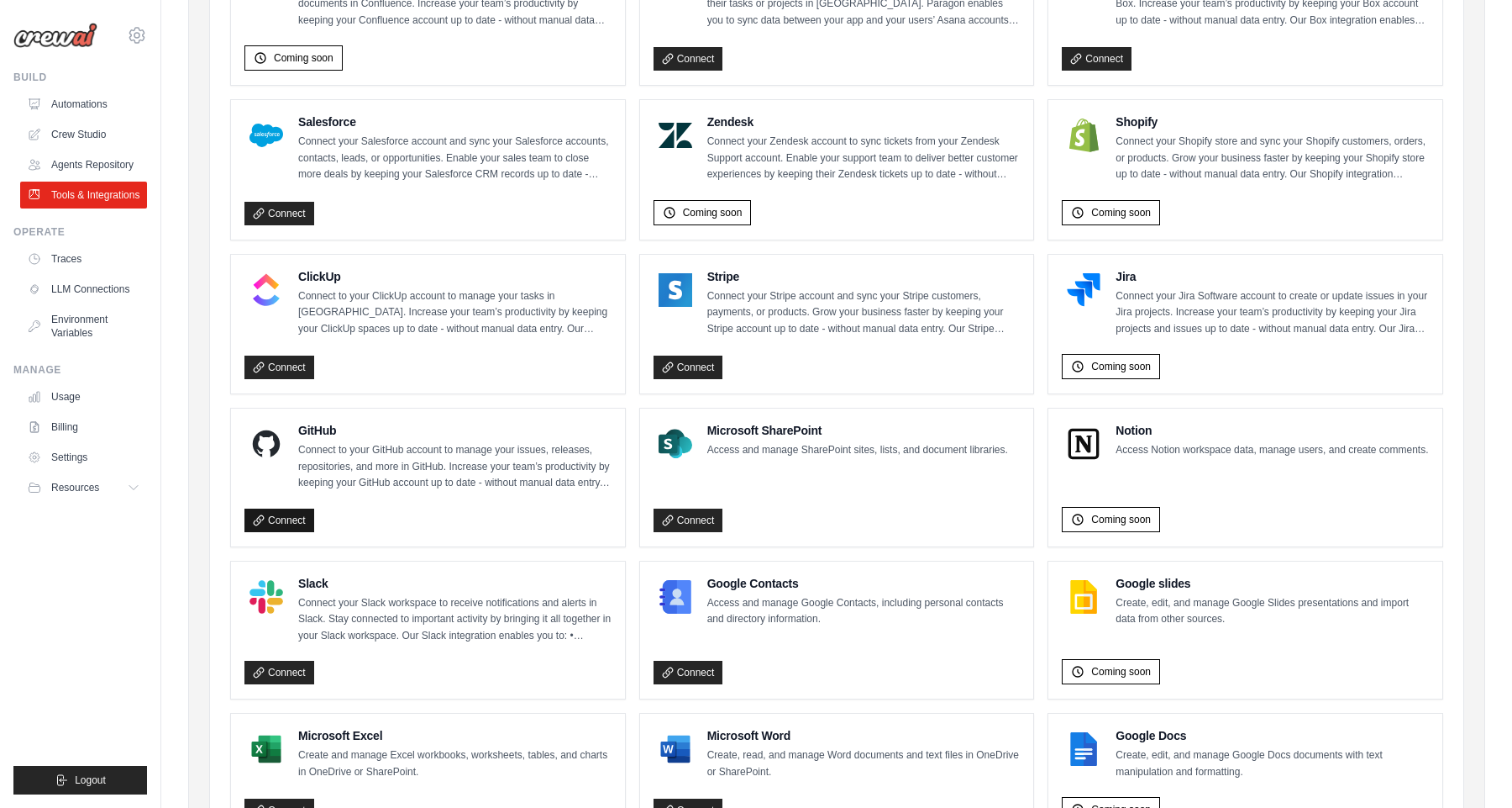
click at [271, 508] on link "Connect" at bounding box center [279, 520] width 70 height 24
click at [81, 299] on link "LLM Connections" at bounding box center [86, 289] width 127 height 27
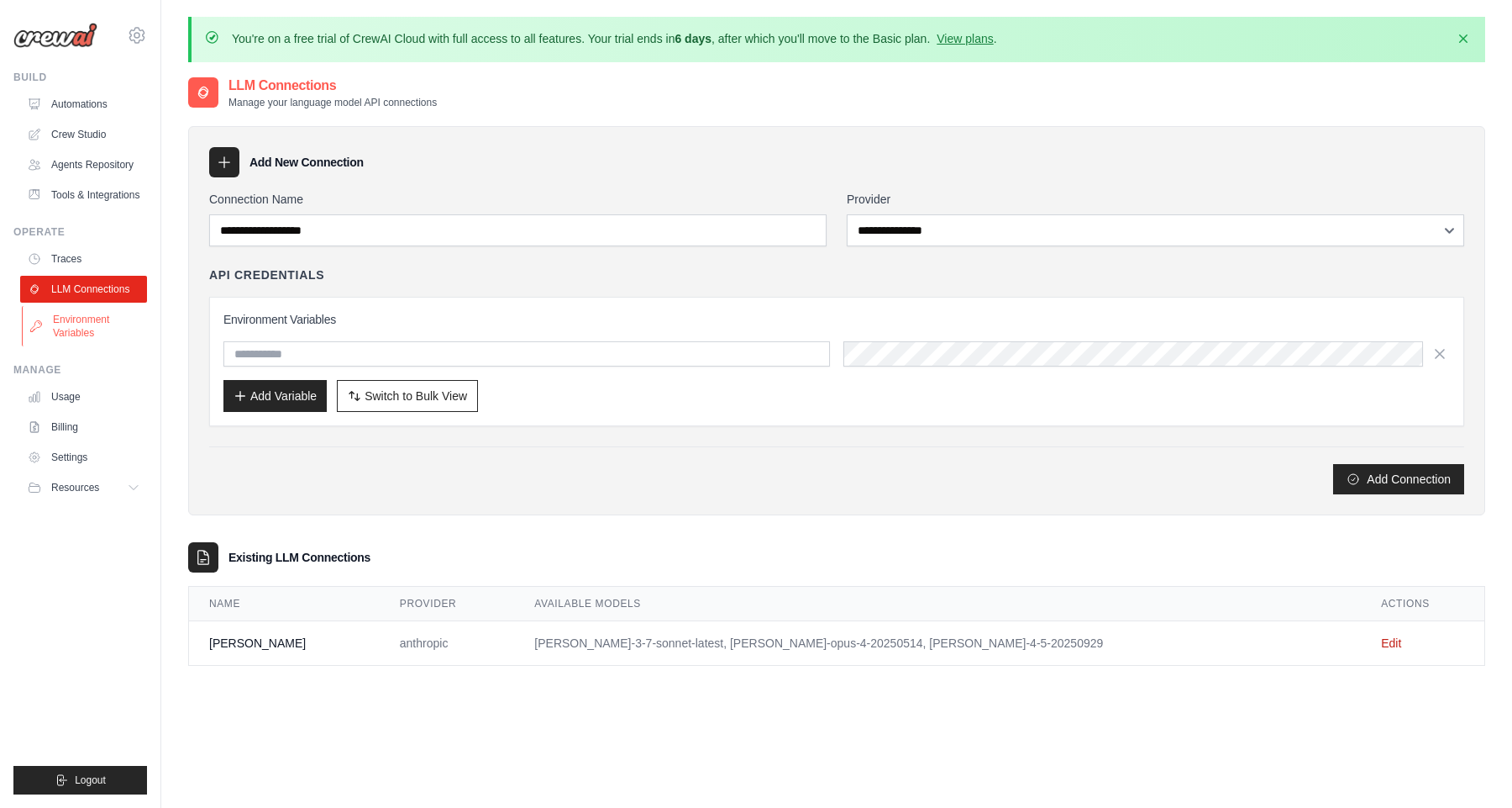
click at [82, 324] on link "Environment Variables" at bounding box center [86, 326] width 127 height 41
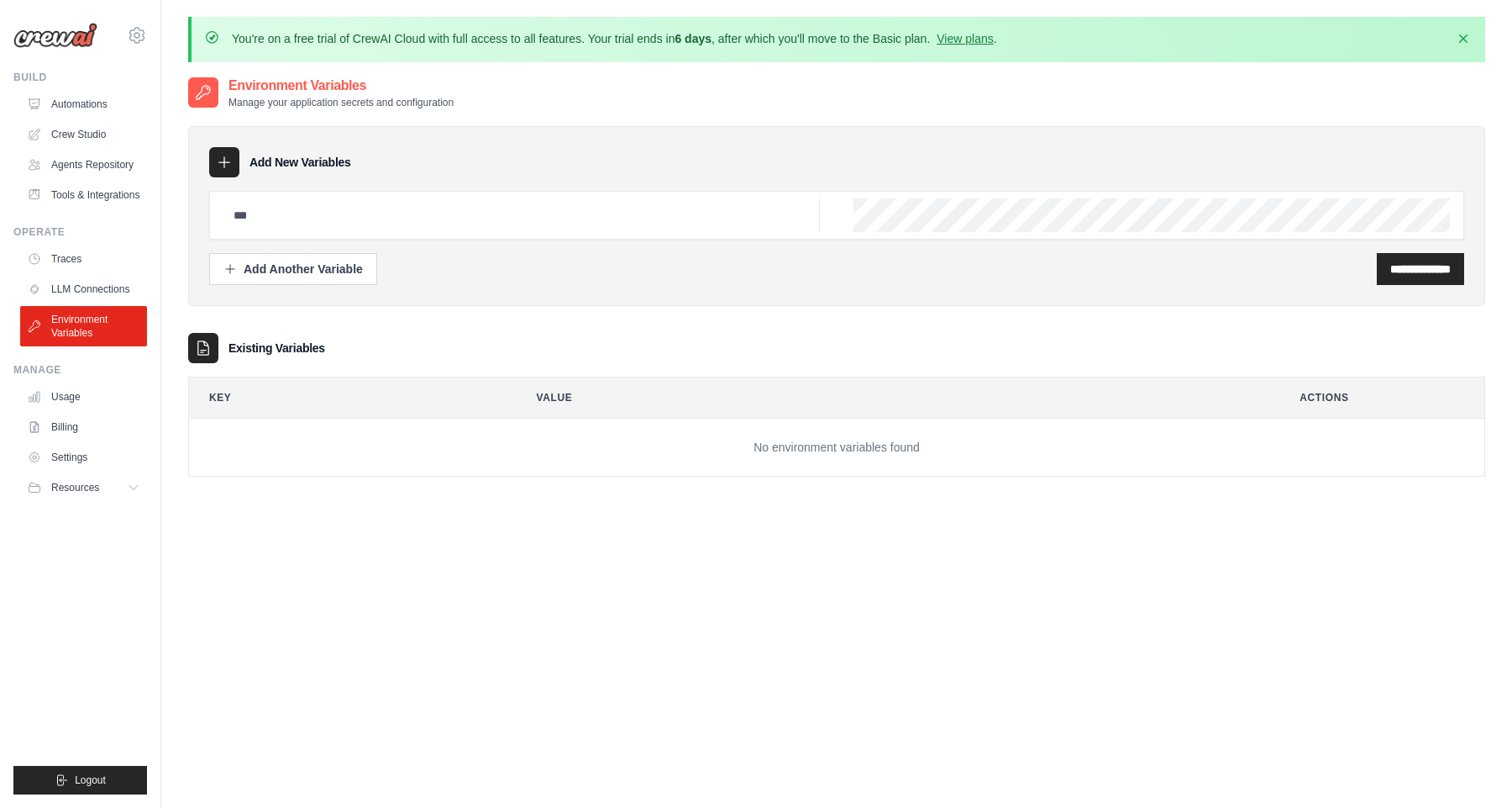
click at [229, 165] on icon at bounding box center [224, 162] width 17 height 17
click at [283, 282] on button "Add Another Variable" at bounding box center [294, 268] width 168 height 32
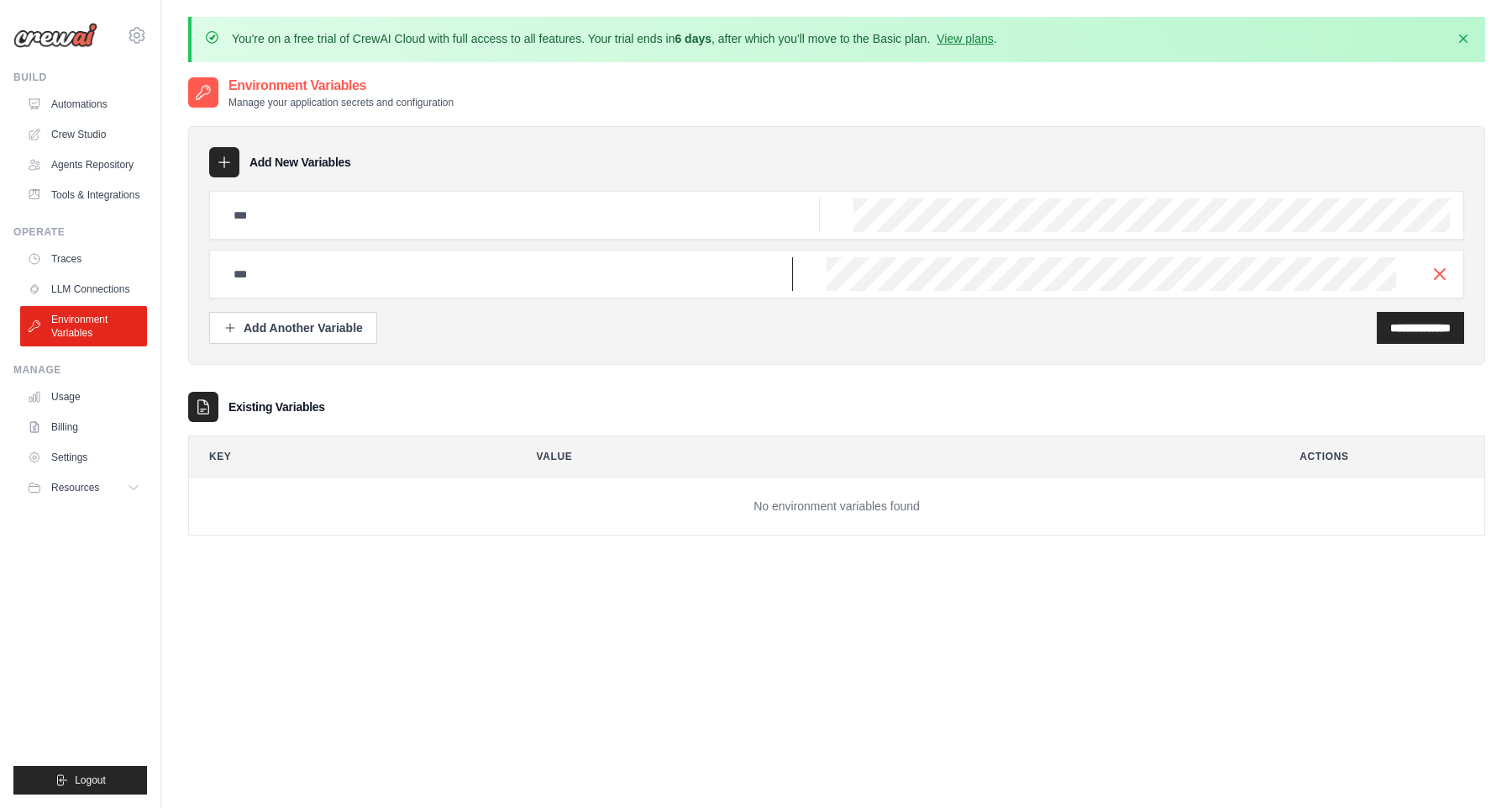
click at [375, 279] on input "text" at bounding box center [507, 274] width 569 height 34
click at [201, 407] on icon at bounding box center [204, 407] width 11 height 14
click at [89, 292] on link "LLM Connections" at bounding box center [86, 289] width 127 height 27
